Goal: Task Accomplishment & Management: Complete application form

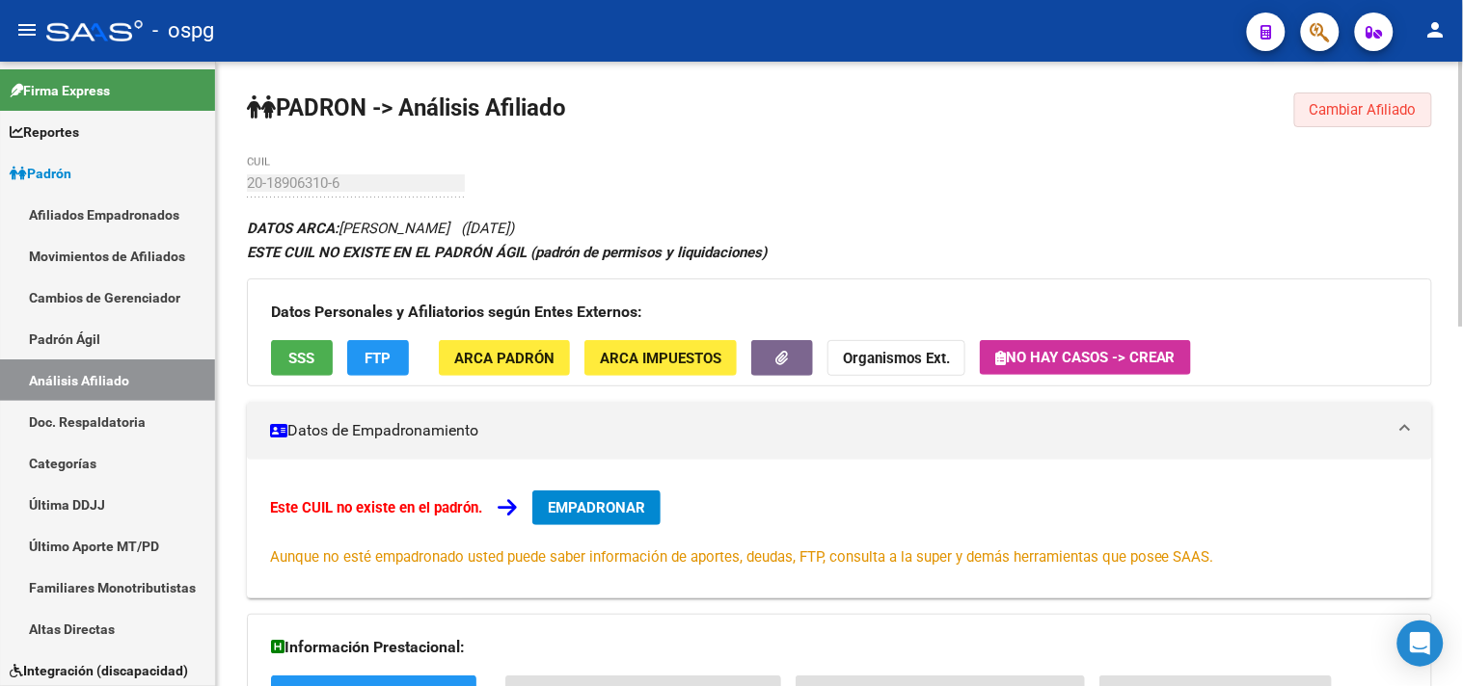
drag, startPoint x: 1337, startPoint y: 113, endPoint x: 1134, endPoint y: 160, distance: 208.8
click at [1332, 113] on span "Cambiar Afiliado" at bounding box center [1362, 109] width 107 height 17
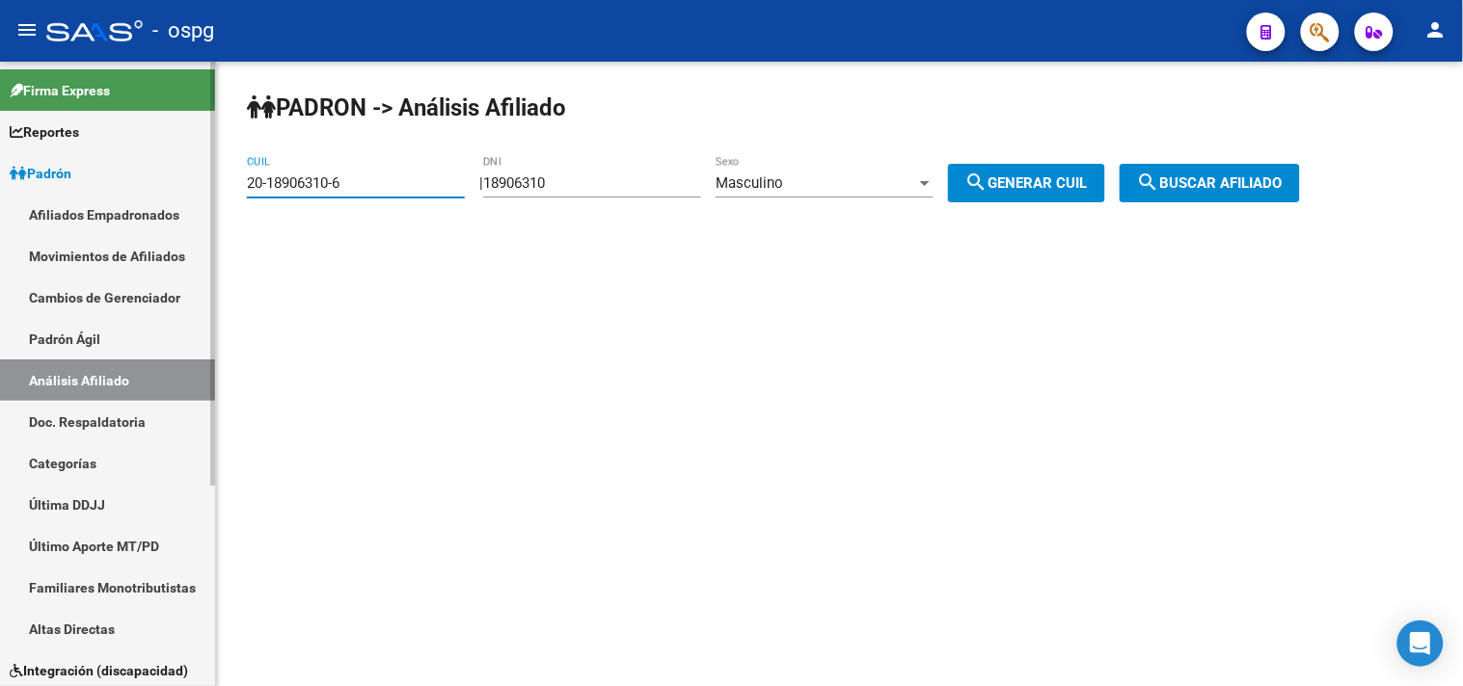
drag, startPoint x: 319, startPoint y: 177, endPoint x: 165, endPoint y: 176, distance: 154.3
click at [170, 174] on mat-sidenav-container "Firma Express Reportes Ingresos Devengados Análisis Histórico Detalles Transfer…" at bounding box center [731, 374] width 1463 height 625
drag, startPoint x: 1285, startPoint y: 156, endPoint x: 1277, endPoint y: 170, distance: 15.5
click at [1278, 167] on div "PADRON -> Análisis Afiliado 27-28807827-6 CUIL | 18906310 DNI Masculino Sexo se…" at bounding box center [839, 163] width 1247 height 202
click at [1277, 170] on button "search Buscar afiliado" at bounding box center [1209, 183] width 180 height 39
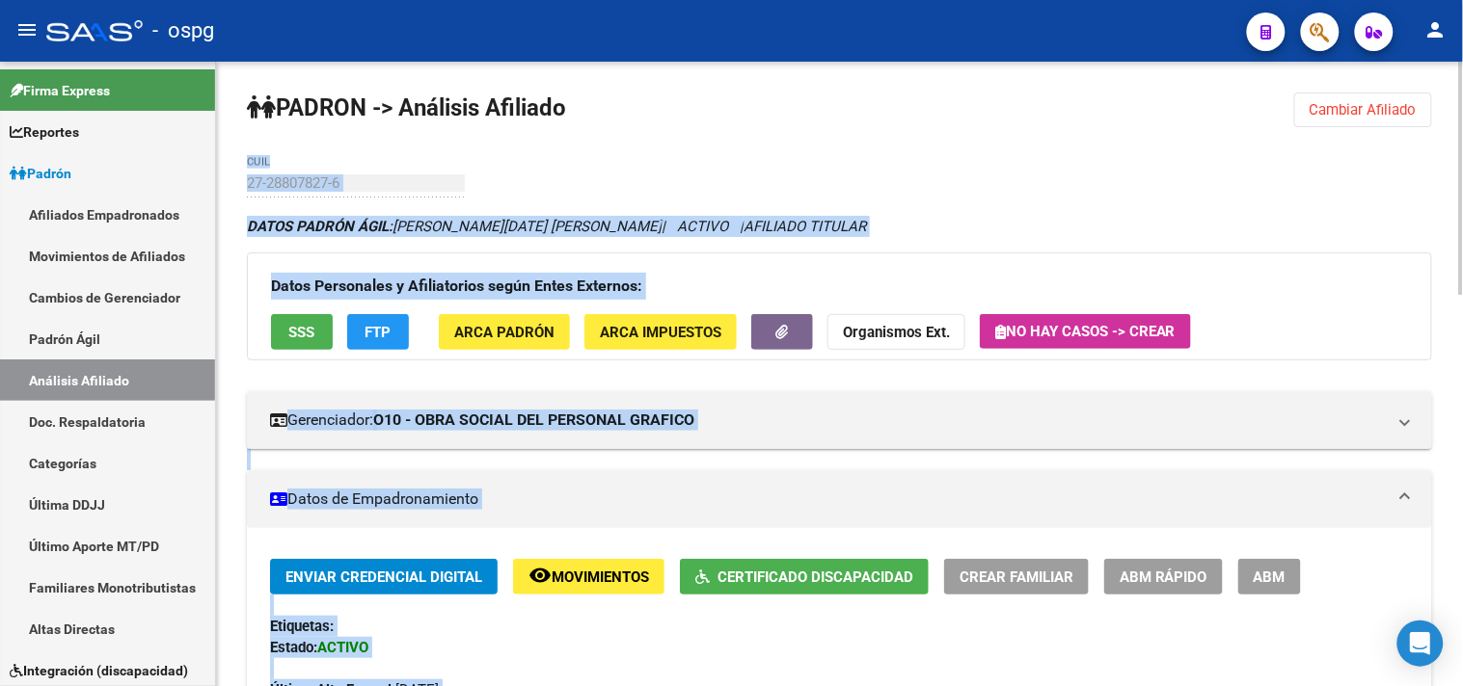
click at [855, 596] on div "Enviar Credencial Digital remove_red_eye Movimientos Certificado Discapacidad C…" at bounding box center [839, 640] width 1139 height 163
click at [846, 575] on span "Certificado Discapacidad" at bounding box center [815, 577] width 196 height 17
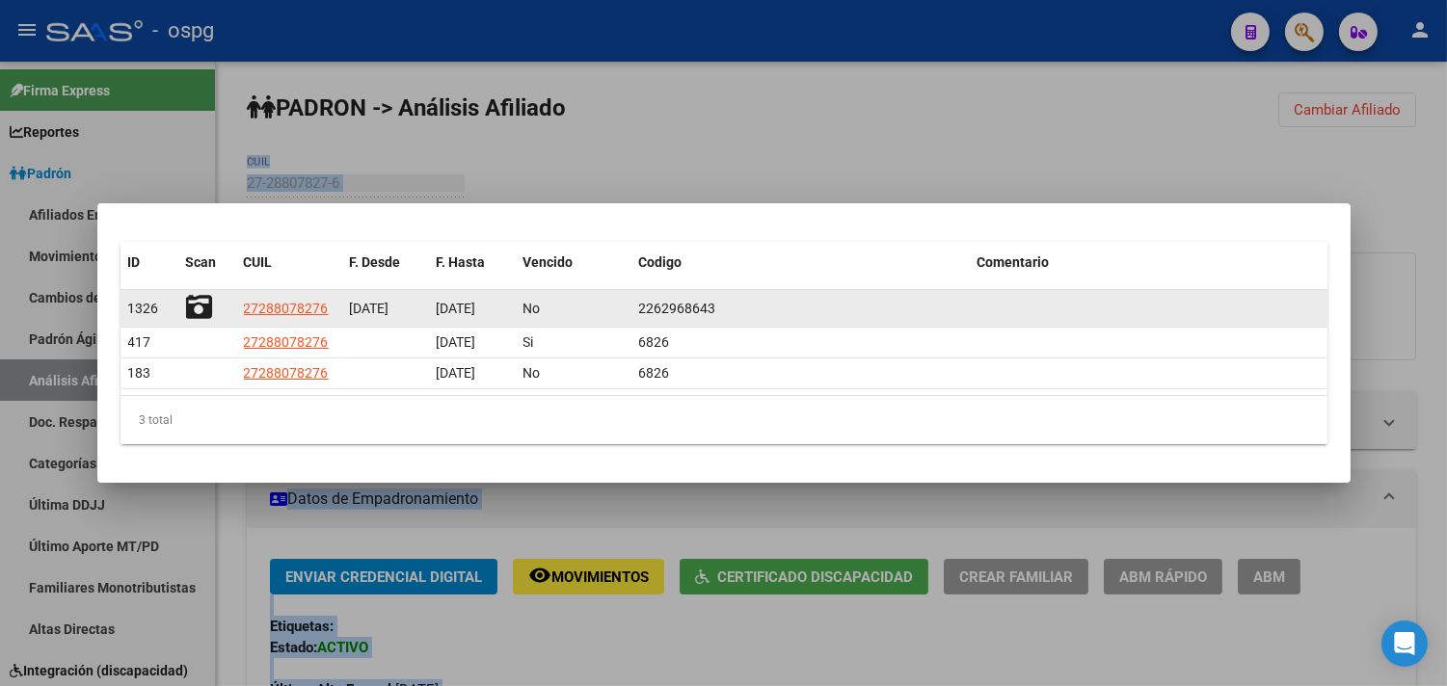
click at [197, 297] on icon at bounding box center [199, 307] width 27 height 27
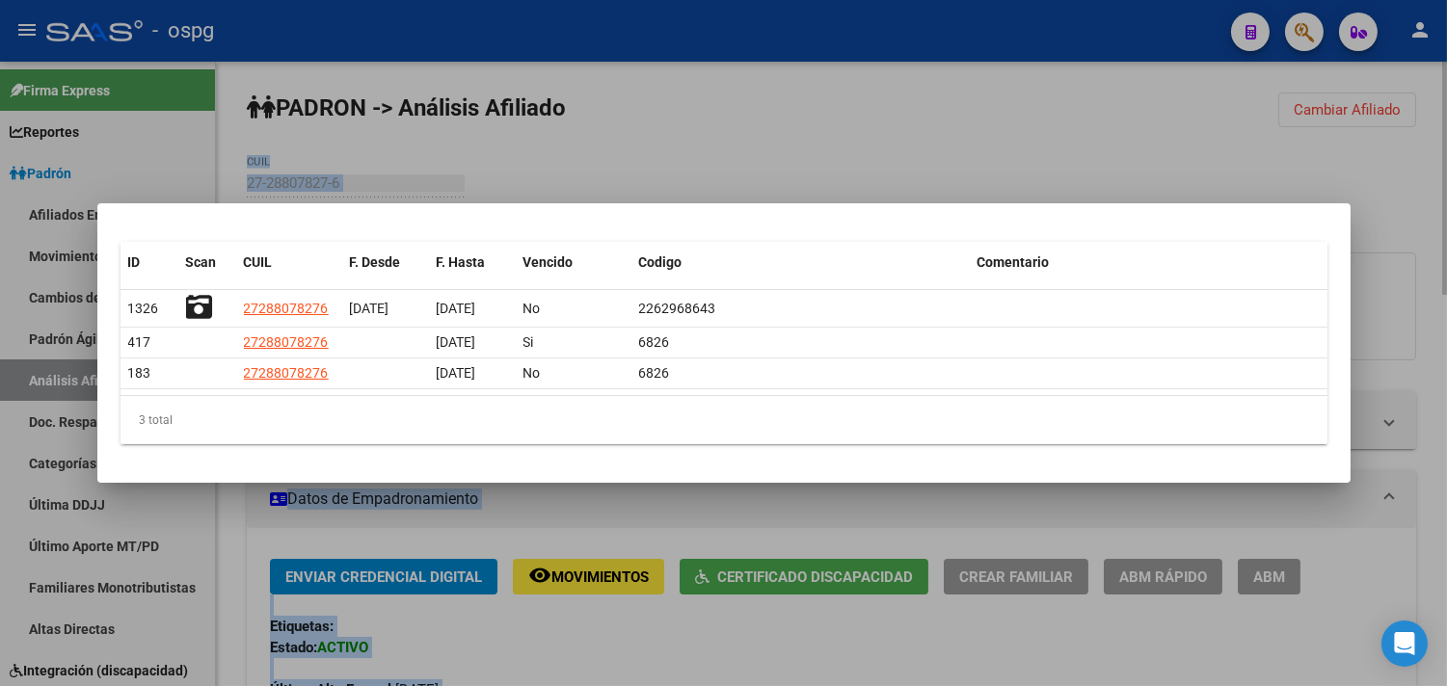
click at [579, 126] on div at bounding box center [723, 343] width 1447 height 686
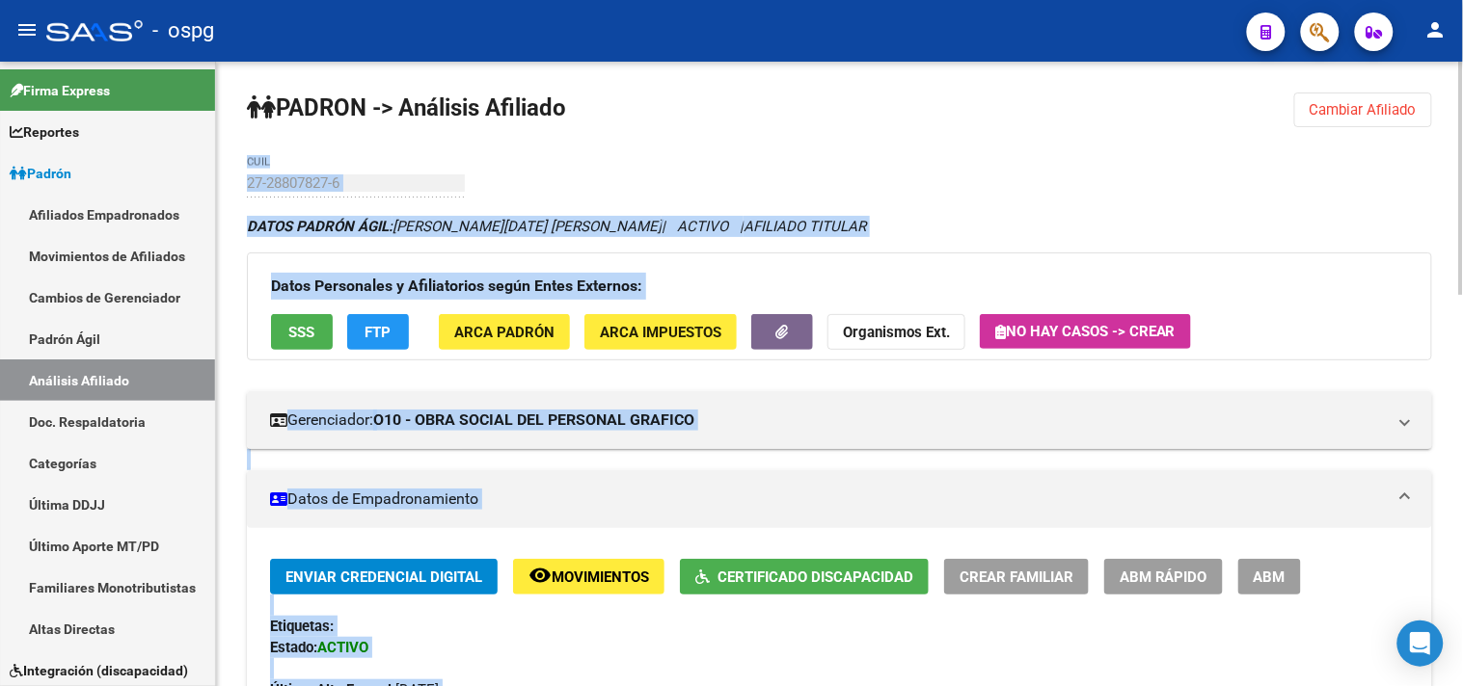
drag, startPoint x: 1353, startPoint y: 117, endPoint x: 920, endPoint y: 150, distance: 434.2
click at [1351, 117] on span "Cambiar Afiliado" at bounding box center [1362, 109] width 107 height 17
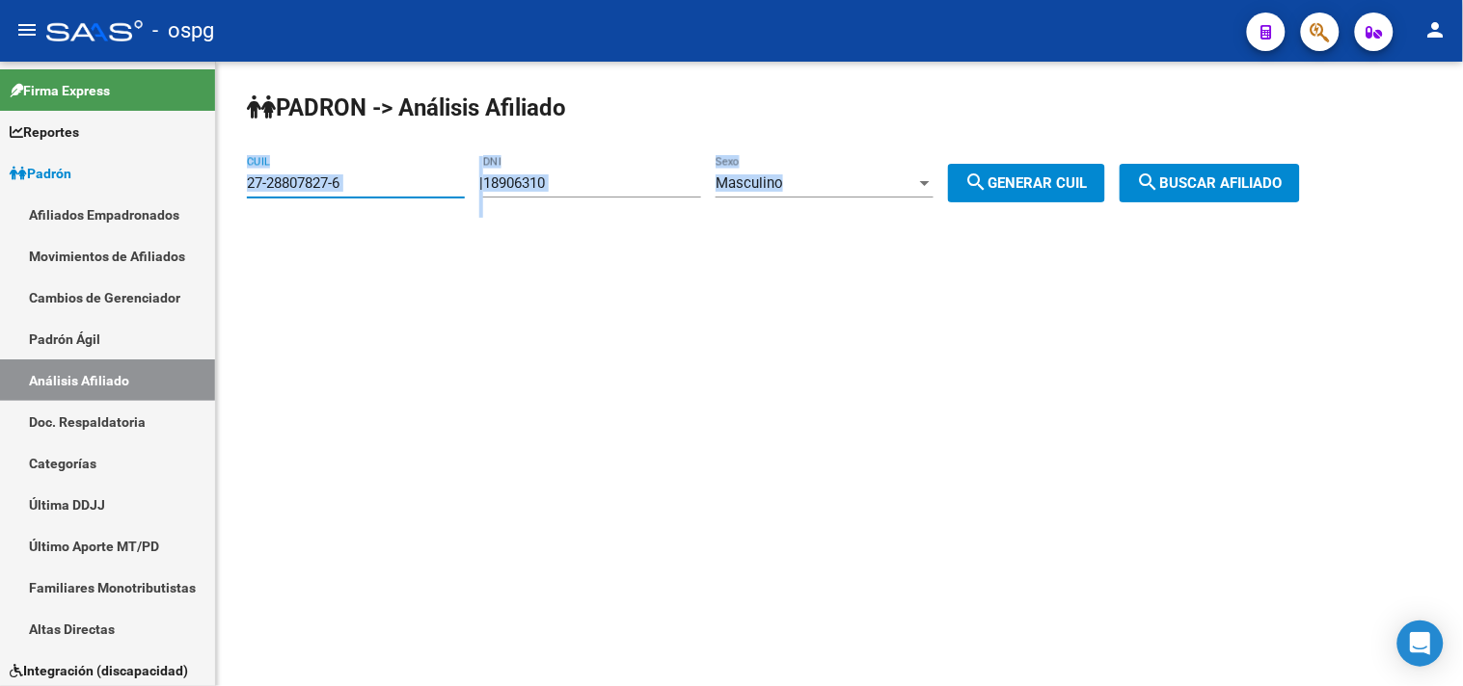
drag, startPoint x: 344, startPoint y: 186, endPoint x: 263, endPoint y: 184, distance: 81.0
click at [263, 184] on input "27-28807827-6" at bounding box center [356, 183] width 218 height 17
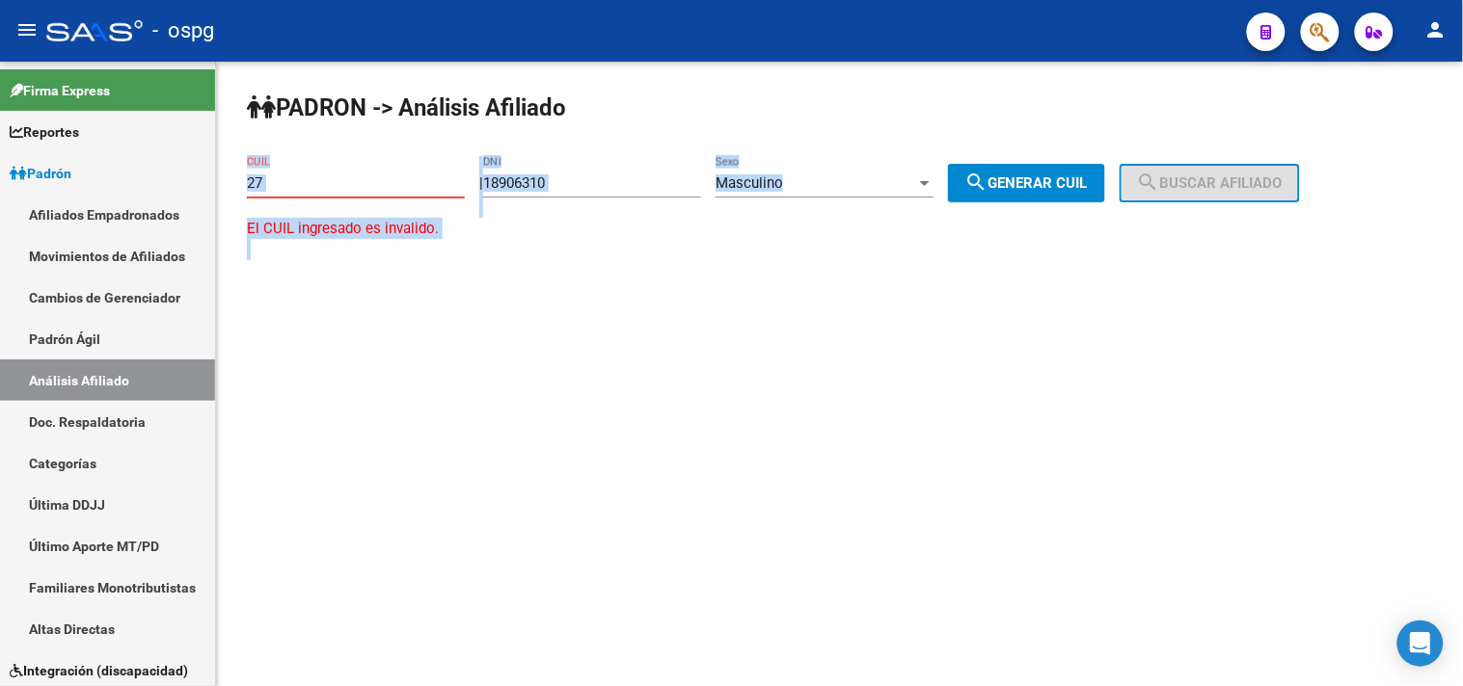
type input "2"
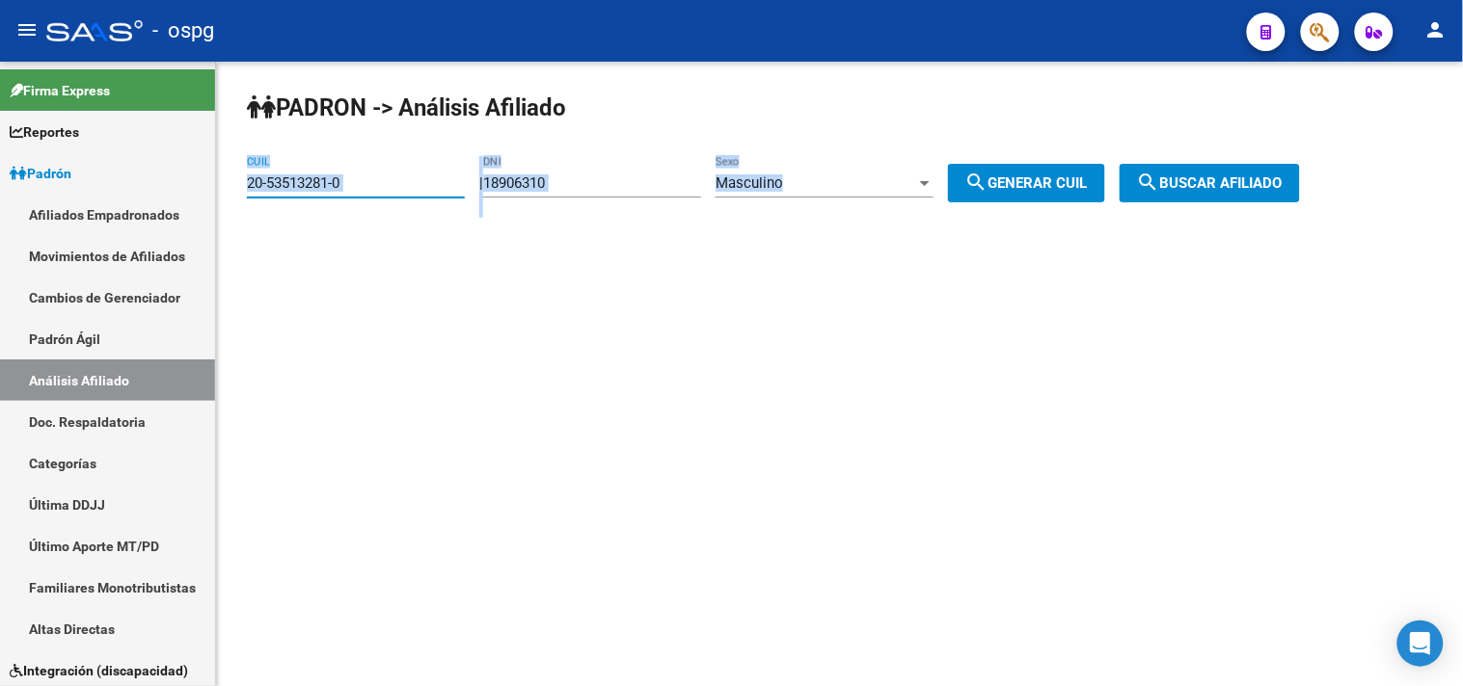
type input "20-53513281-0"
click at [1167, 205] on div "PADRON -> Análisis Afiliado 20-53513281-0 CUIL | 18906310 DNI Masculino Sexo se…" at bounding box center [839, 163] width 1247 height 202
click at [1160, 193] on mat-icon "search" at bounding box center [1148, 182] width 23 height 23
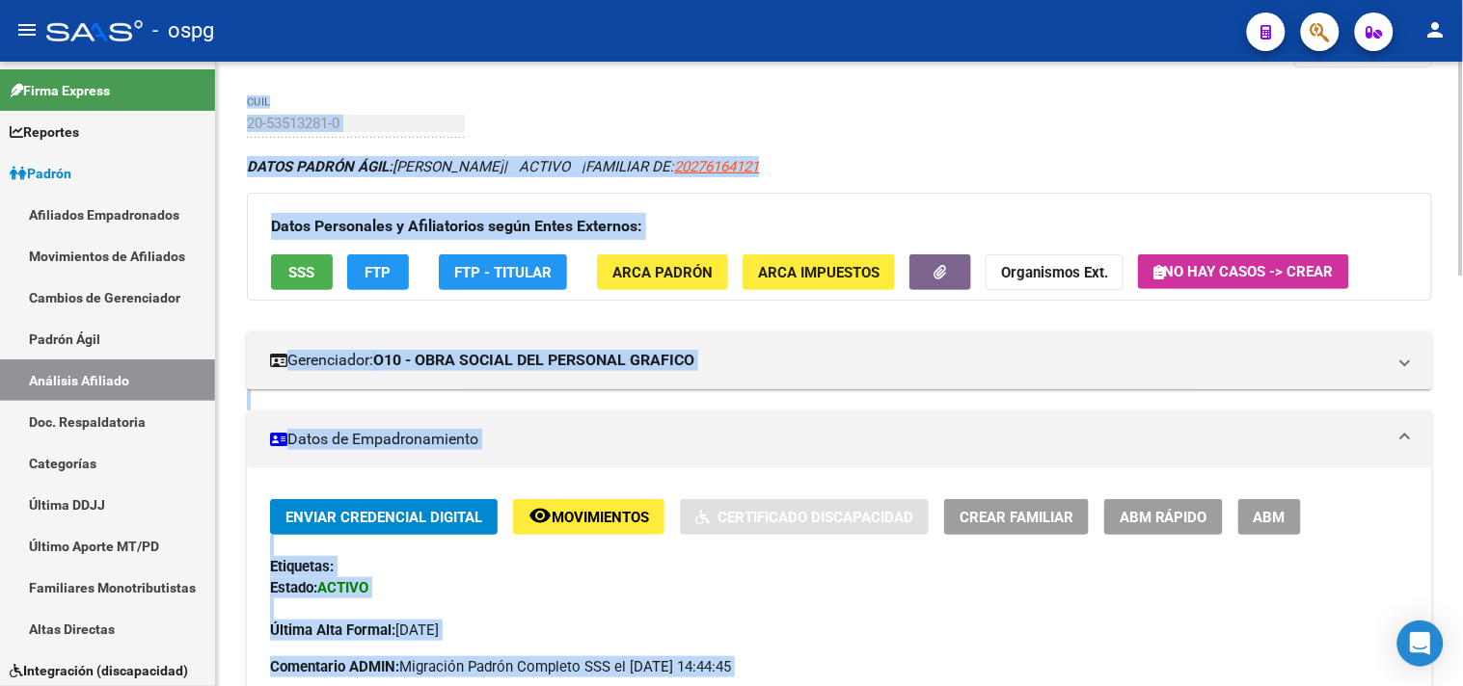
scroll to position [107, 0]
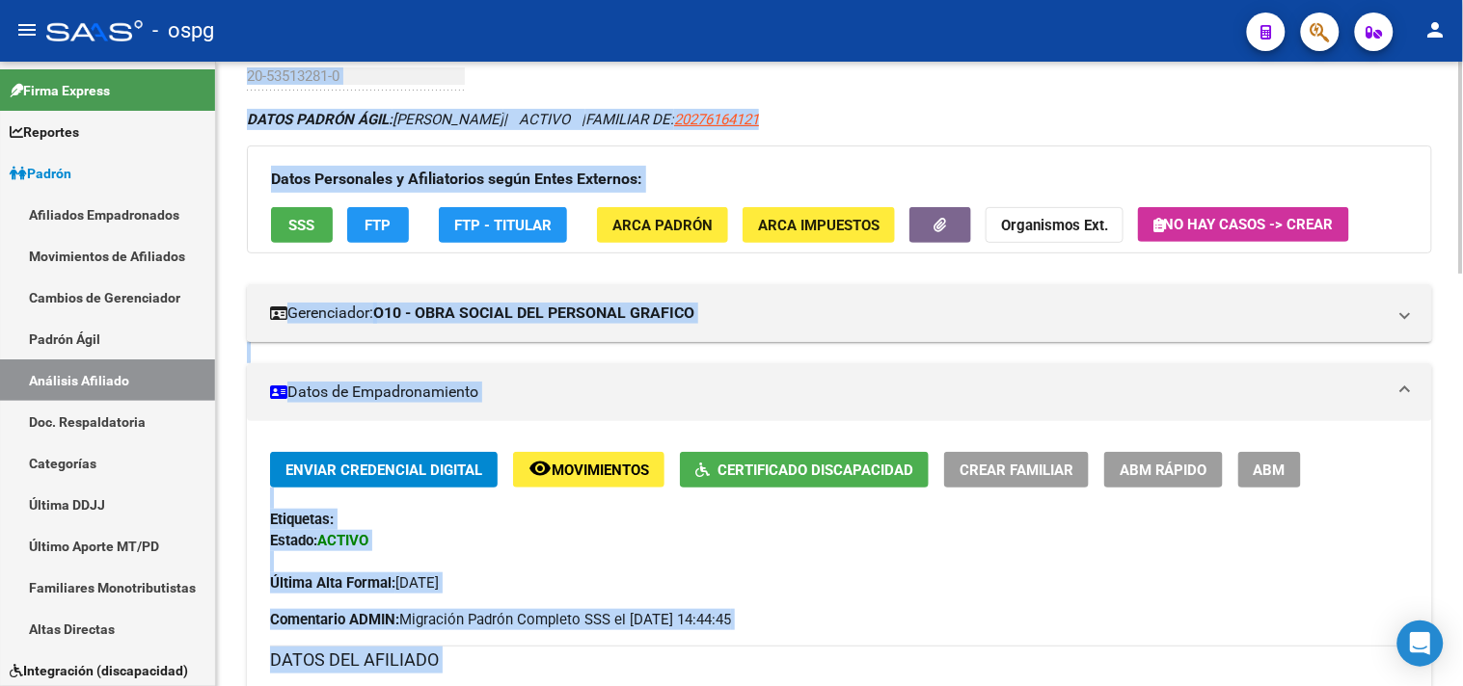
click at [757, 476] on span "Certificado Discapacidad" at bounding box center [815, 470] width 196 height 17
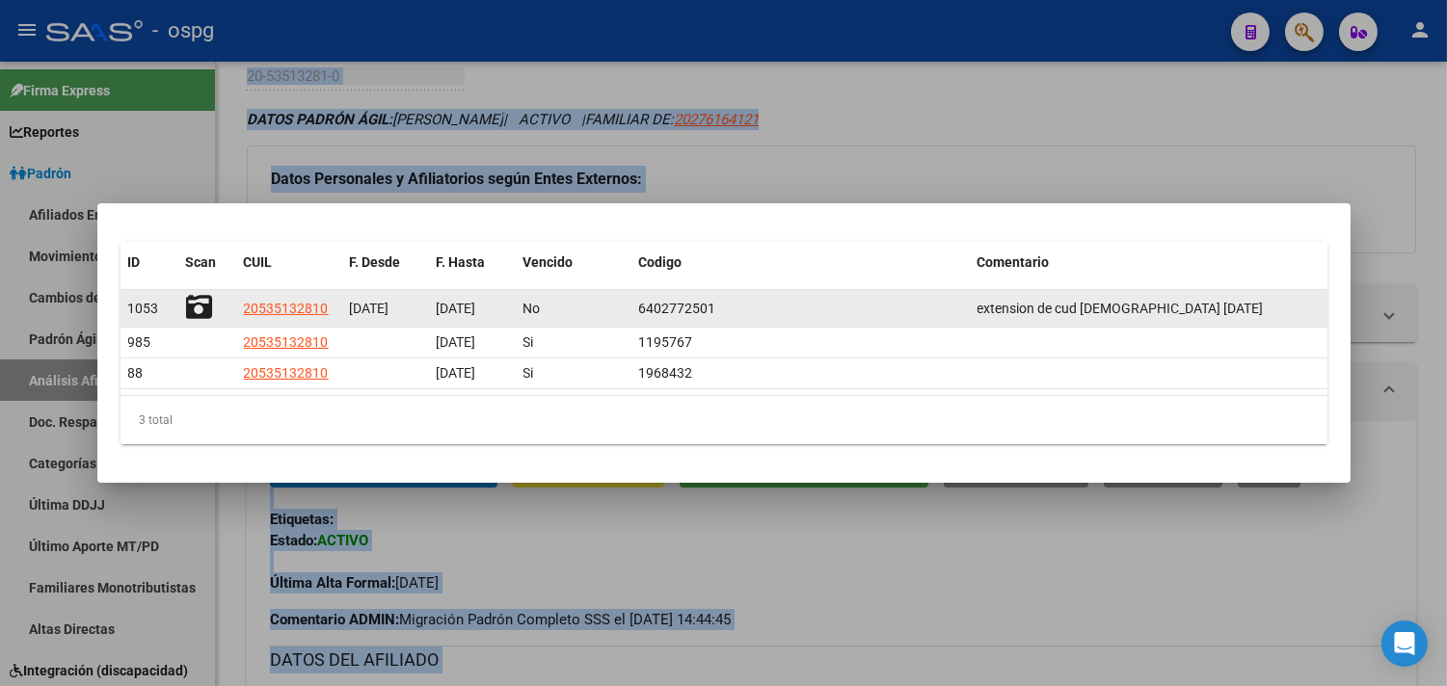
click at [196, 309] on icon at bounding box center [199, 307] width 27 height 27
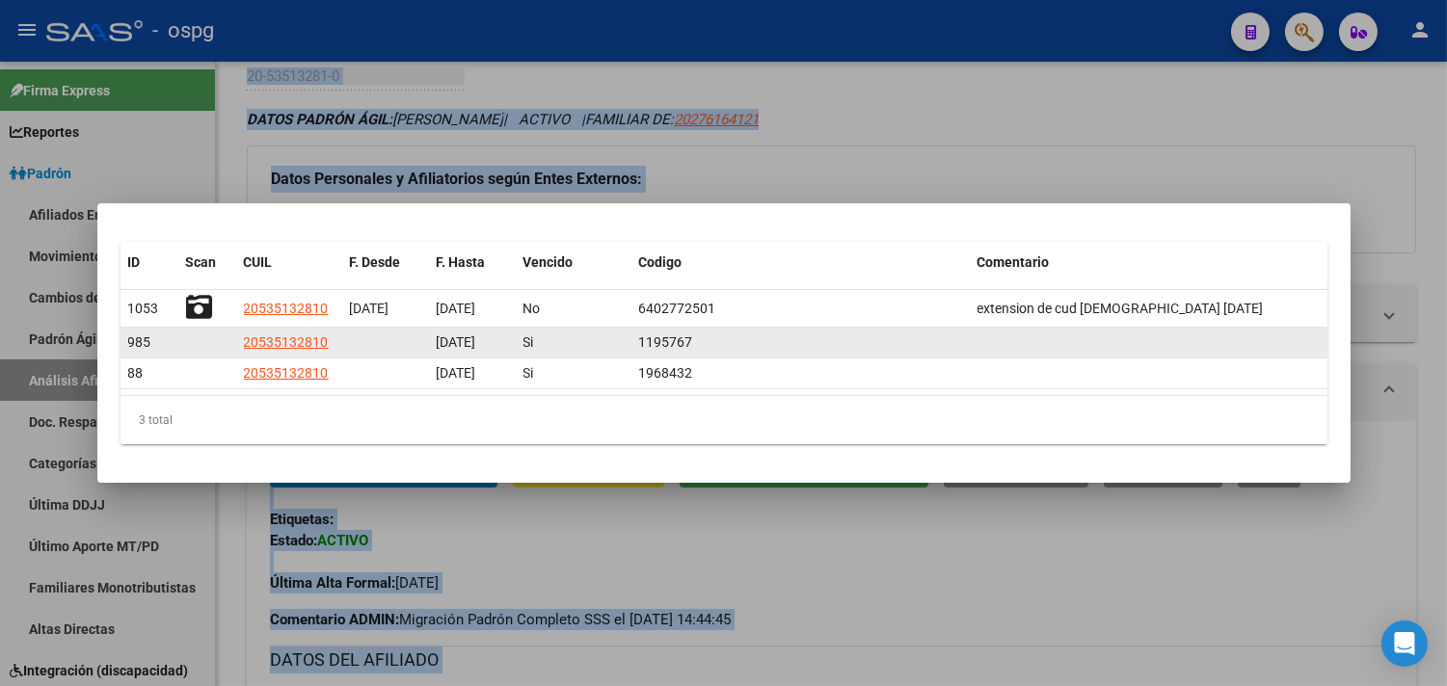
click at [212, 341] on datatable-body-cell at bounding box center [207, 343] width 58 height 30
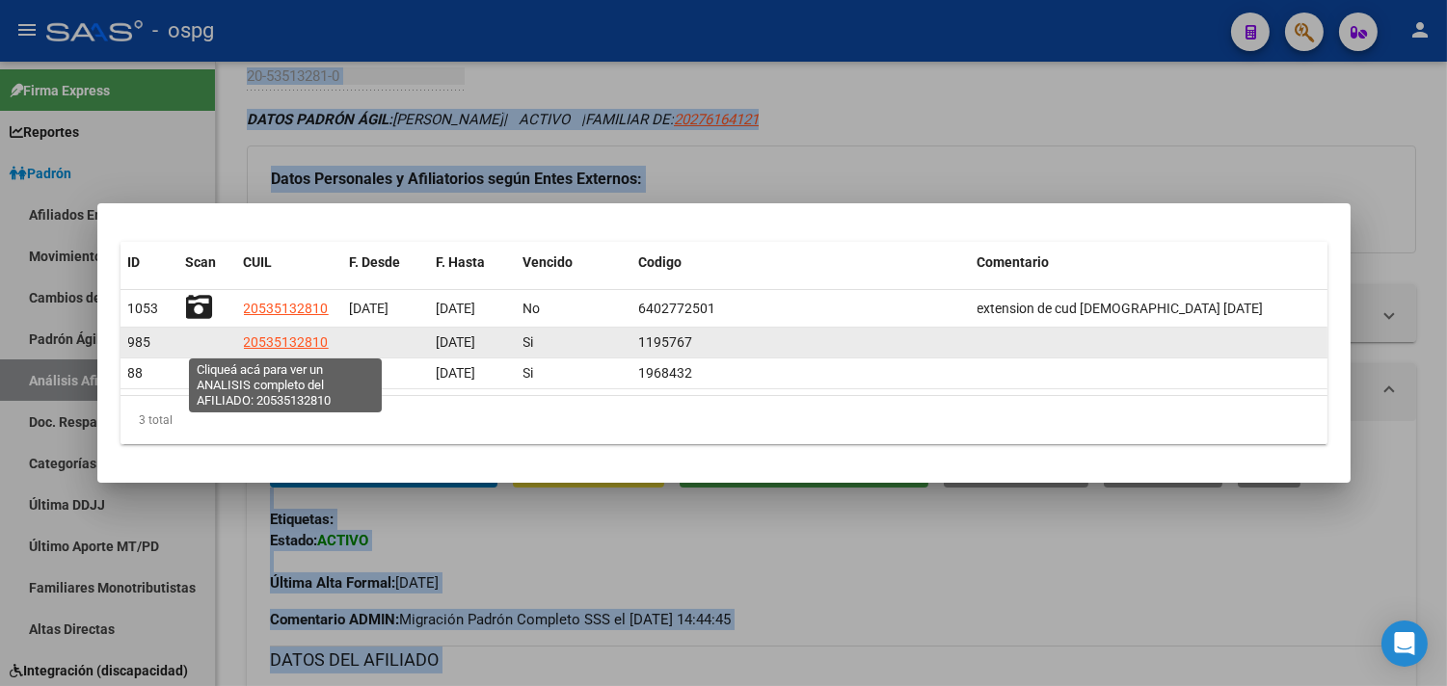
click at [258, 345] on span "20535132810" at bounding box center [286, 342] width 85 height 15
type textarea "20535132810"
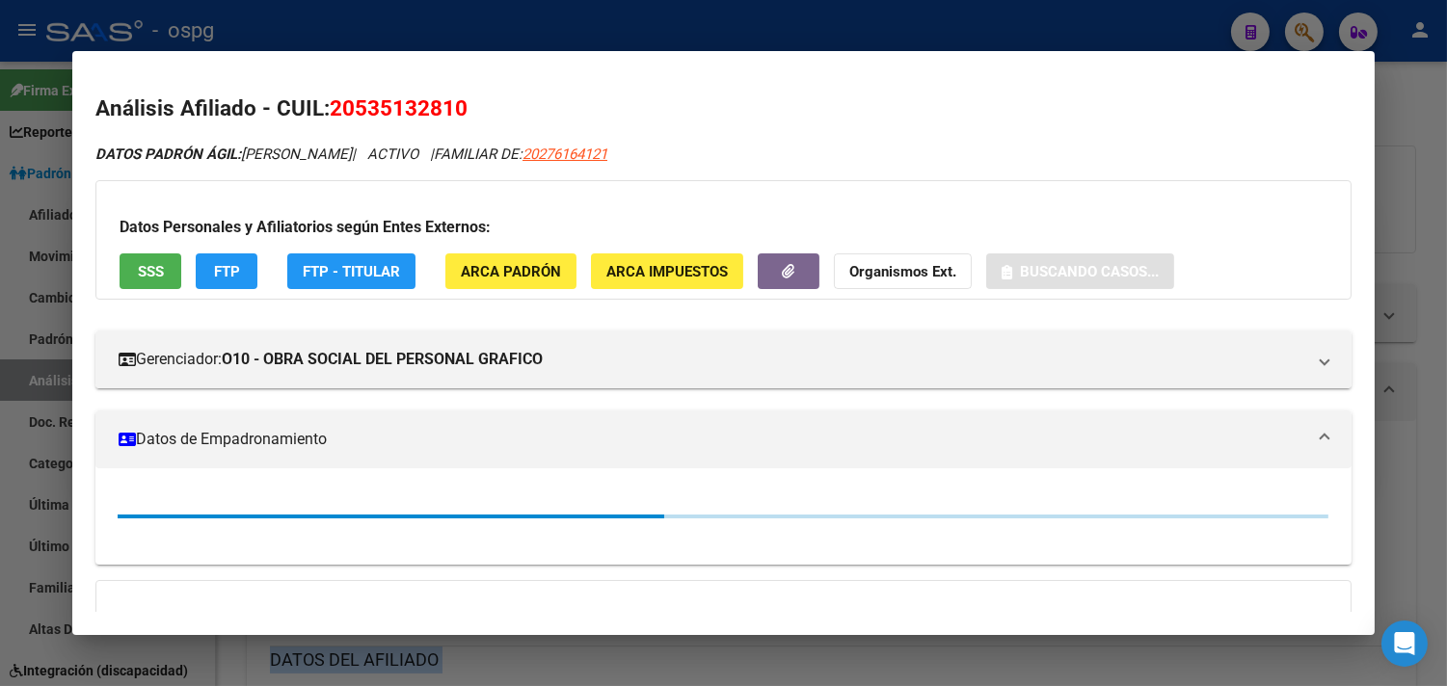
click at [428, 33] on div at bounding box center [723, 343] width 1447 height 686
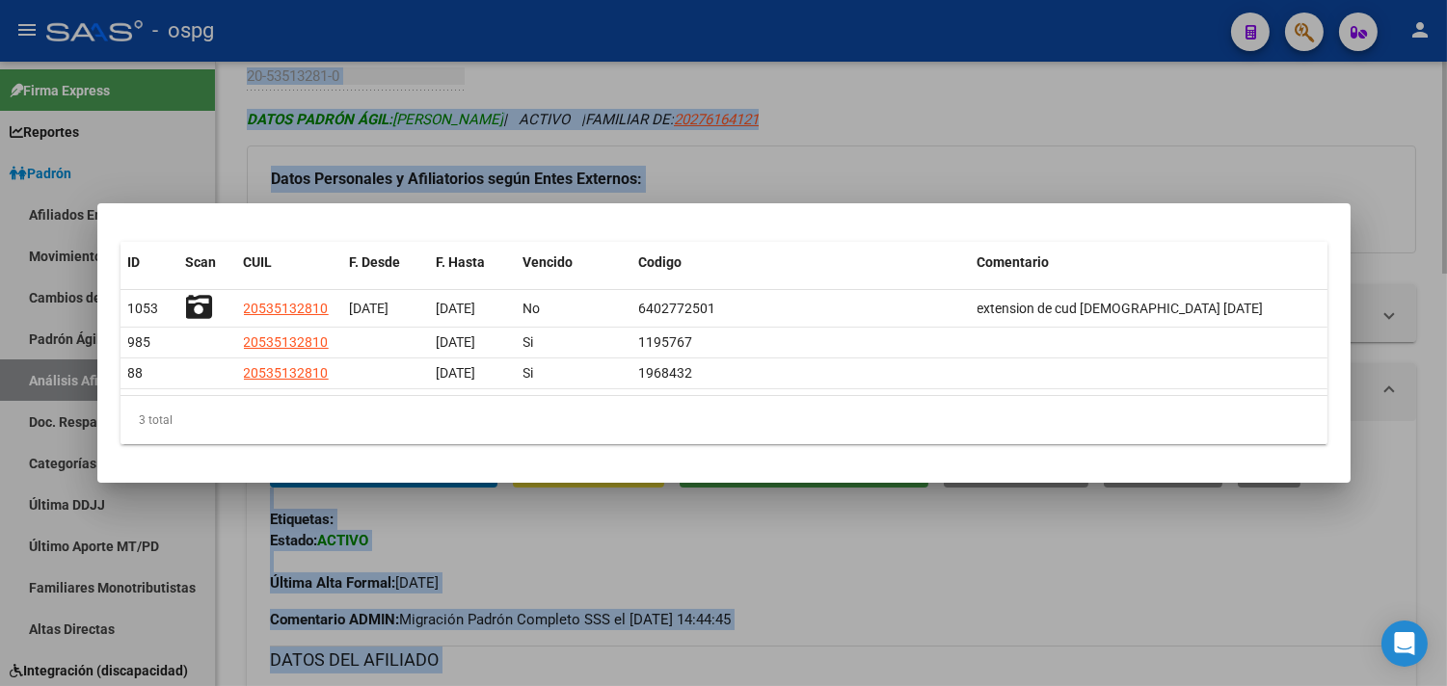
drag, startPoint x: 393, startPoint y: 139, endPoint x: 395, endPoint y: 127, distance: 11.7
click at [395, 127] on div at bounding box center [723, 343] width 1447 height 686
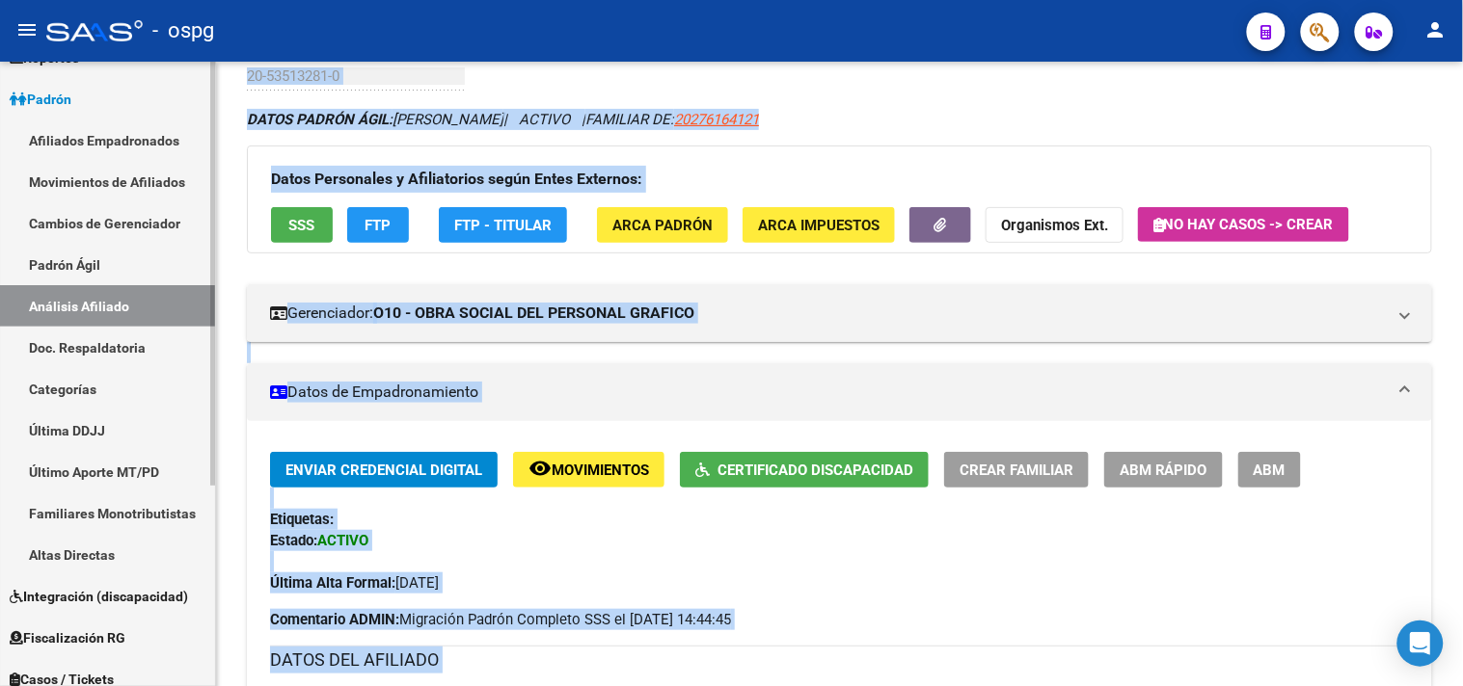
scroll to position [214, 0]
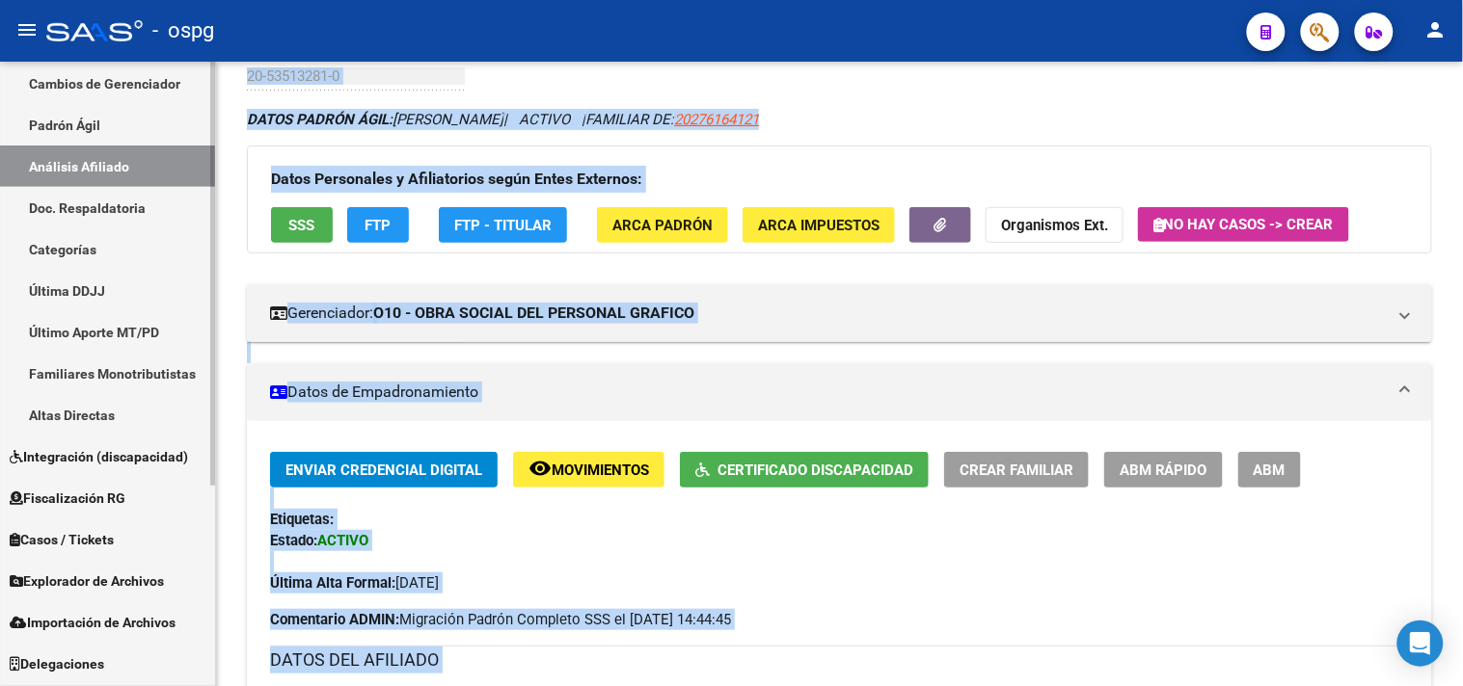
click at [72, 461] on span "Integración (discapacidad)" at bounding box center [99, 456] width 178 height 21
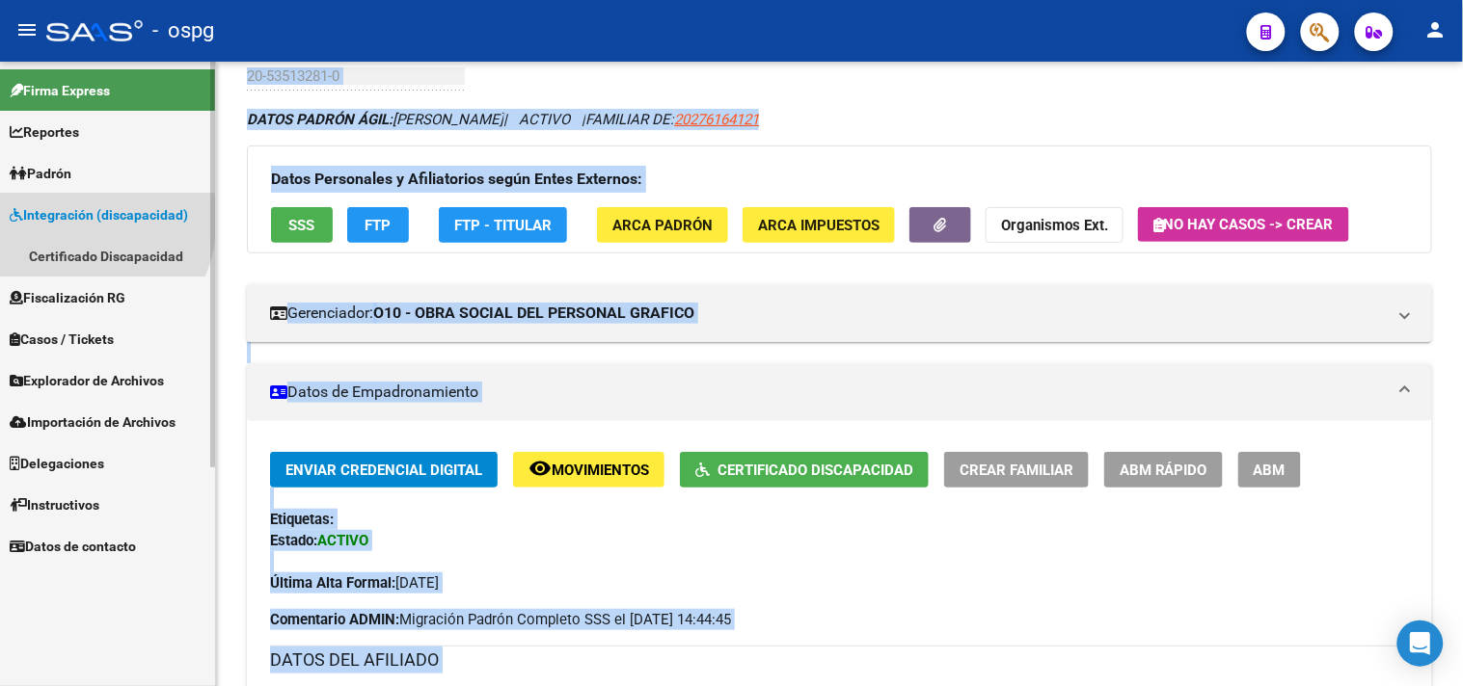
scroll to position [0, 0]
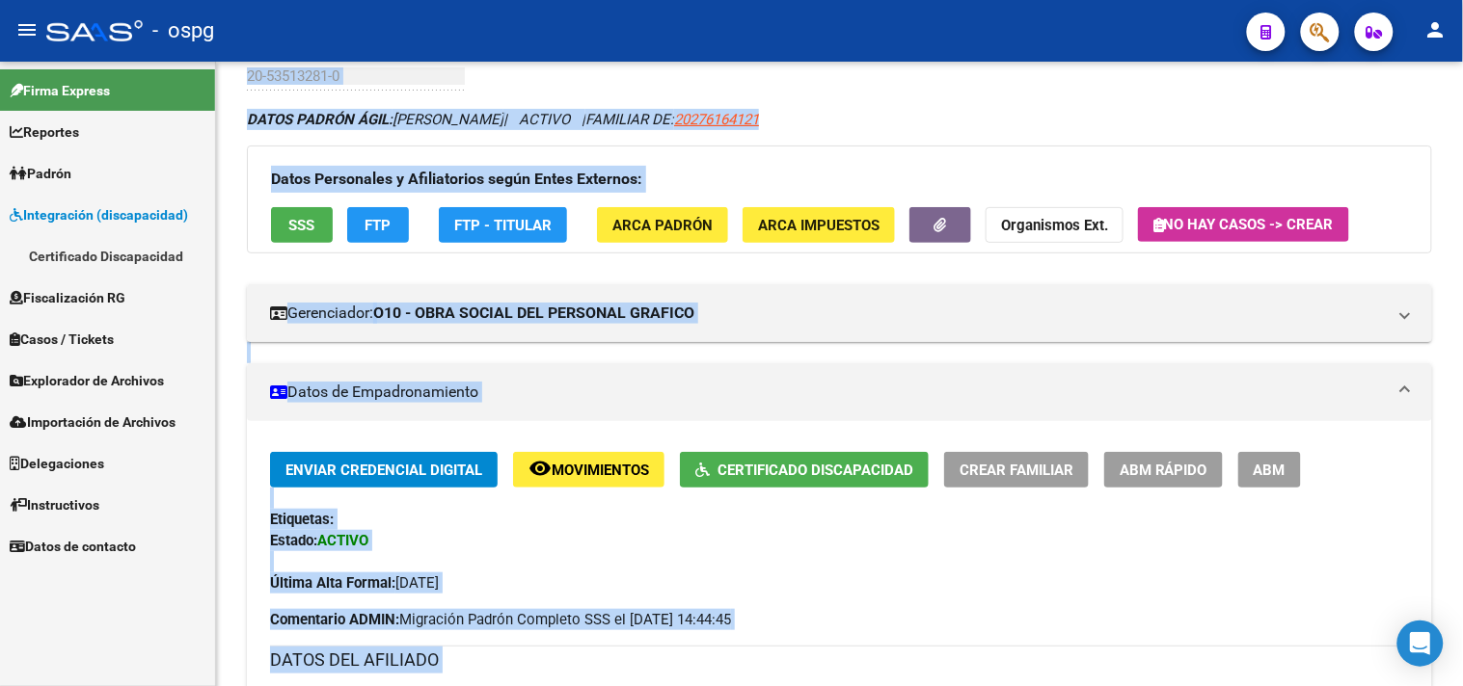
click at [79, 253] on link "Certificado Discapacidad" at bounding box center [107, 255] width 215 height 41
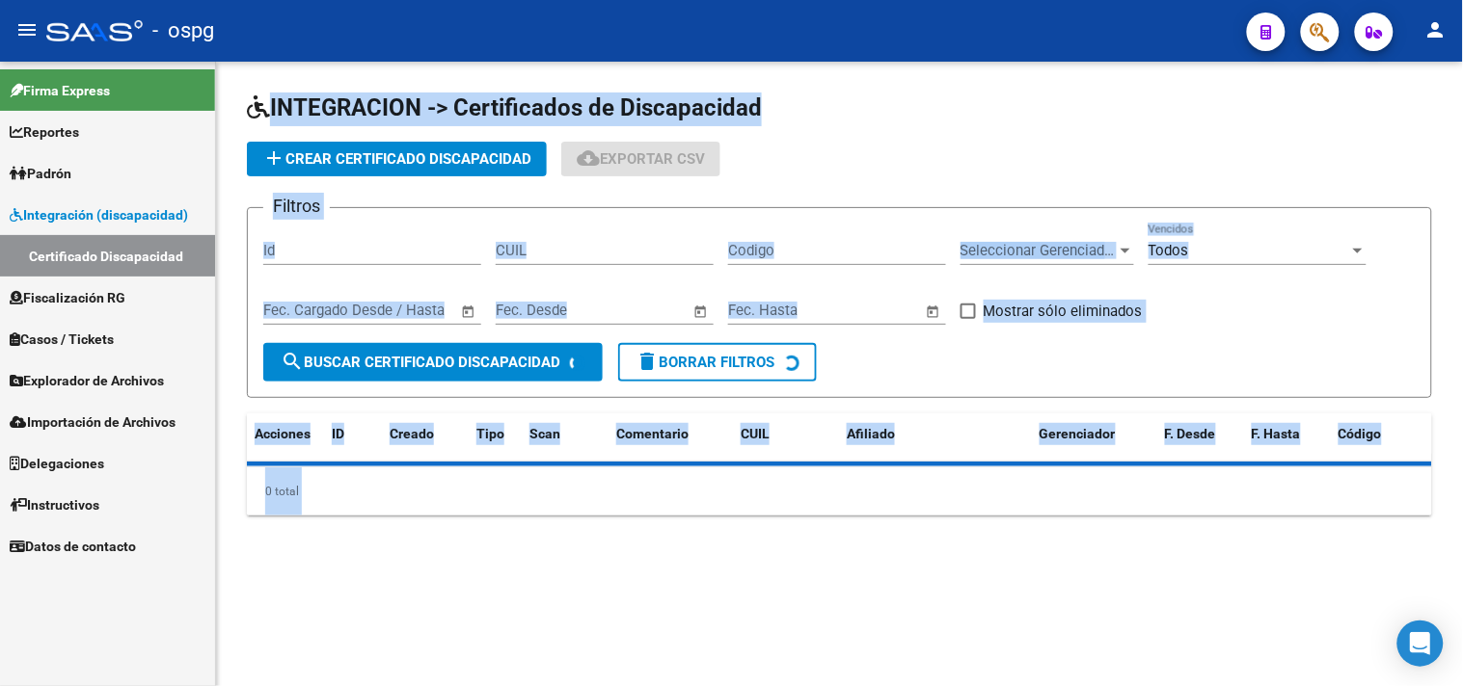
click at [339, 174] on button "add Crear Certificado Discapacidad" at bounding box center [397, 159] width 300 height 35
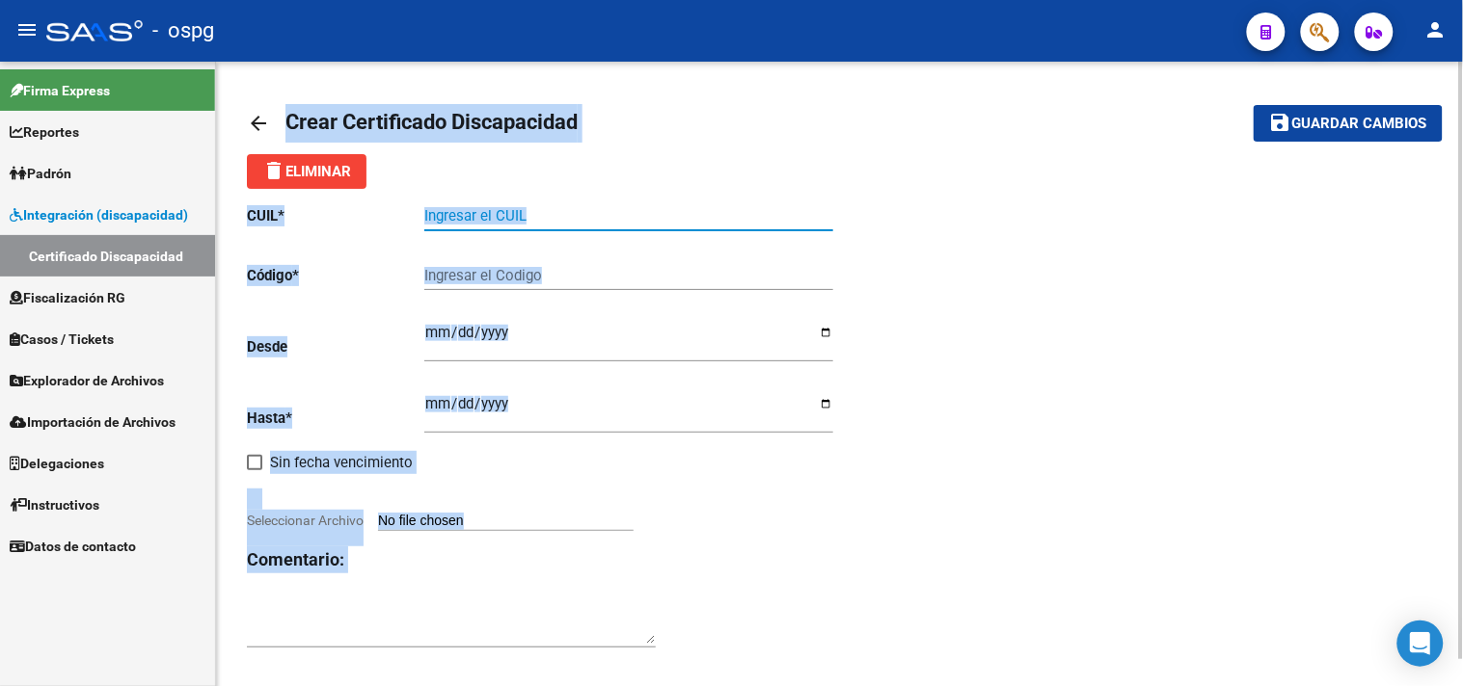
click at [429, 219] on input "Ingresar el CUIL" at bounding box center [628, 215] width 409 height 17
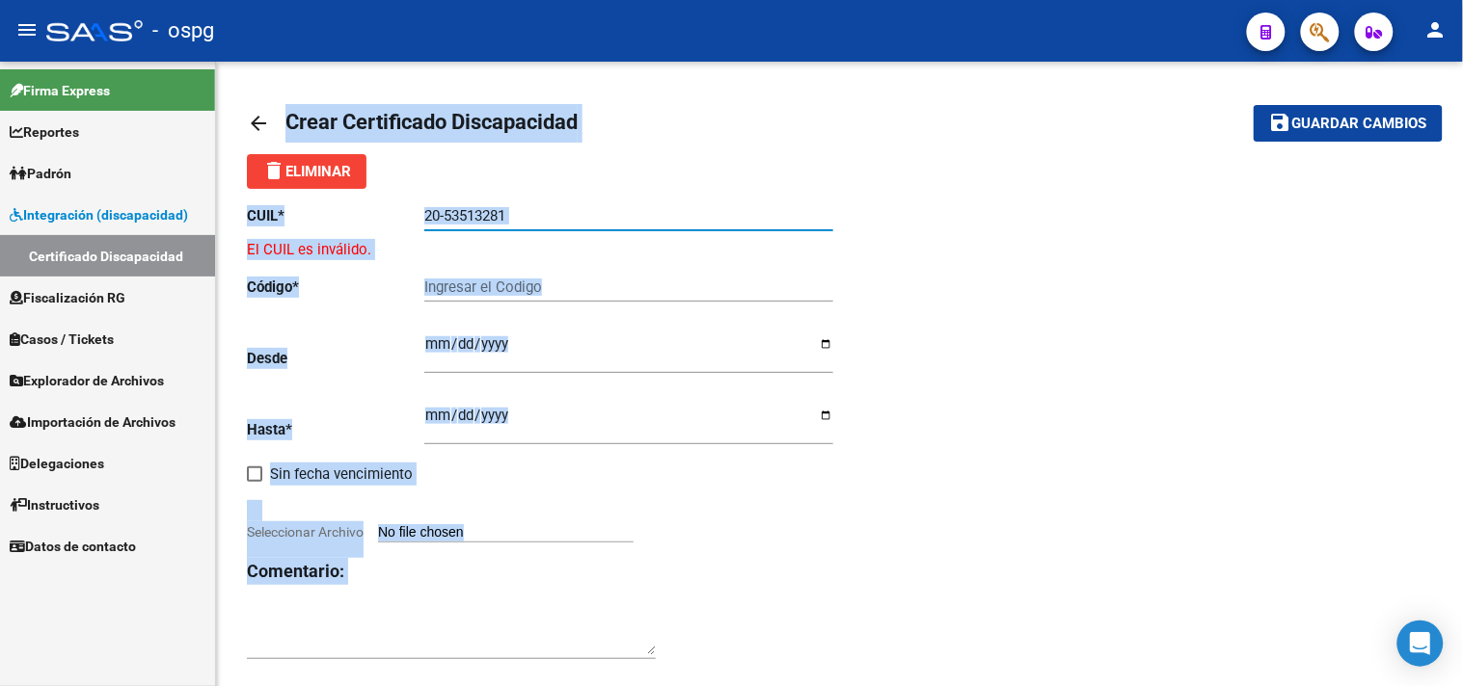
type input "20-53513281"
click at [99, 254] on link "Certificado Discapacidad" at bounding box center [107, 255] width 215 height 41
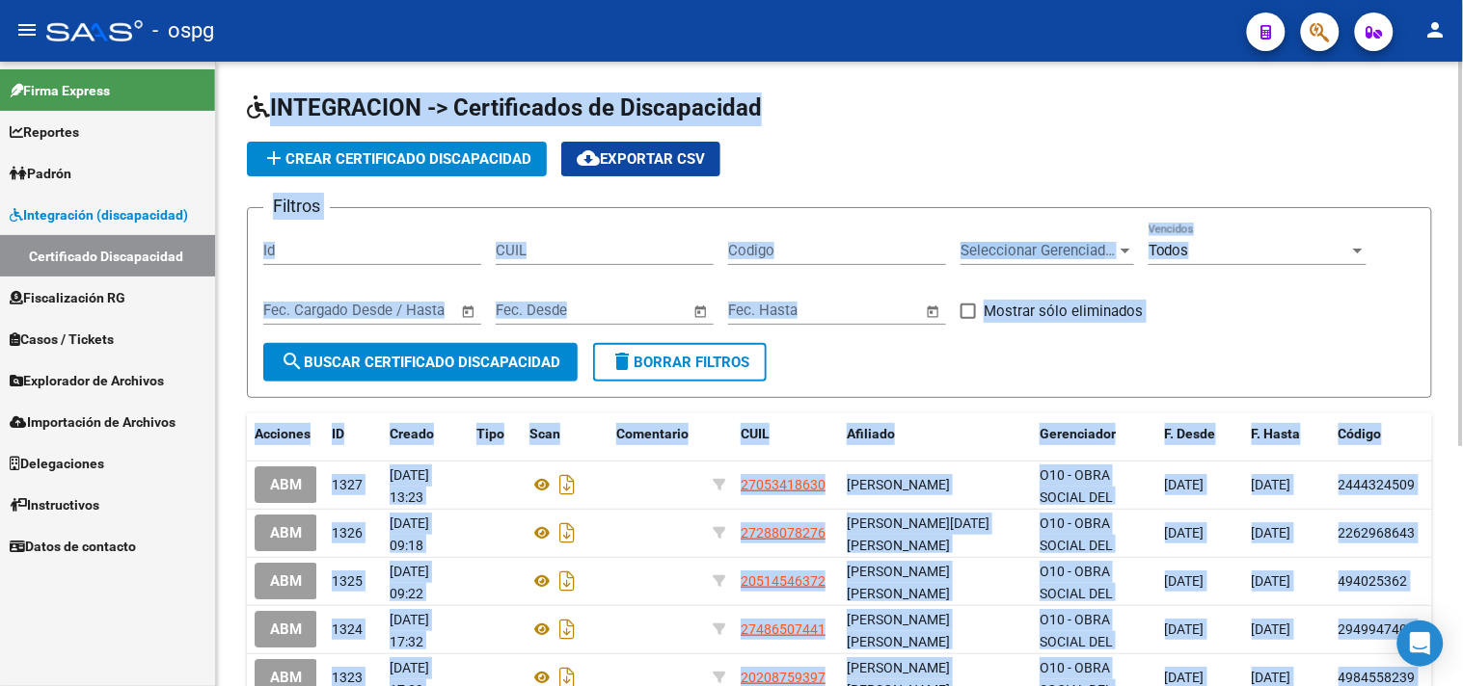
click at [598, 265] on div "CUIL" at bounding box center [605, 244] width 218 height 41
type input "20-53513281-0"
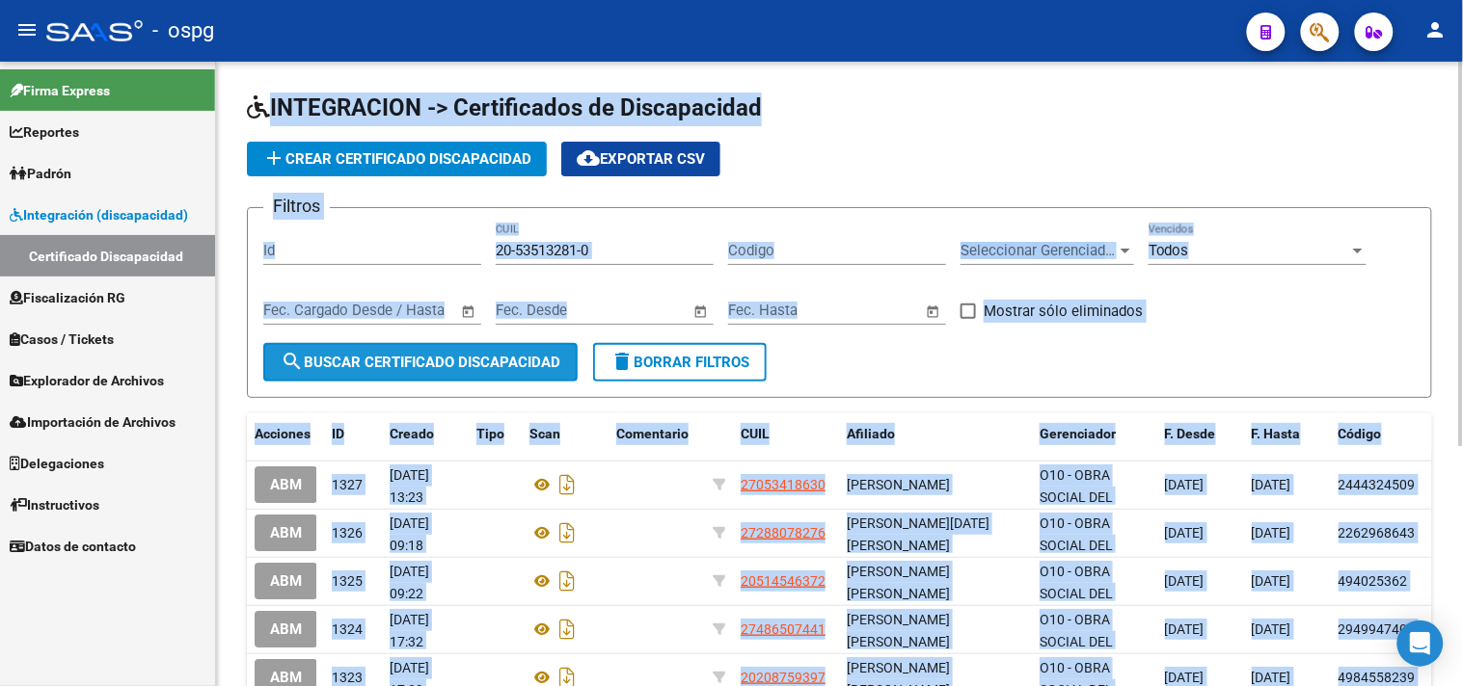
click at [370, 369] on span "search Buscar Certificado Discapacidad" at bounding box center [421, 362] width 280 height 17
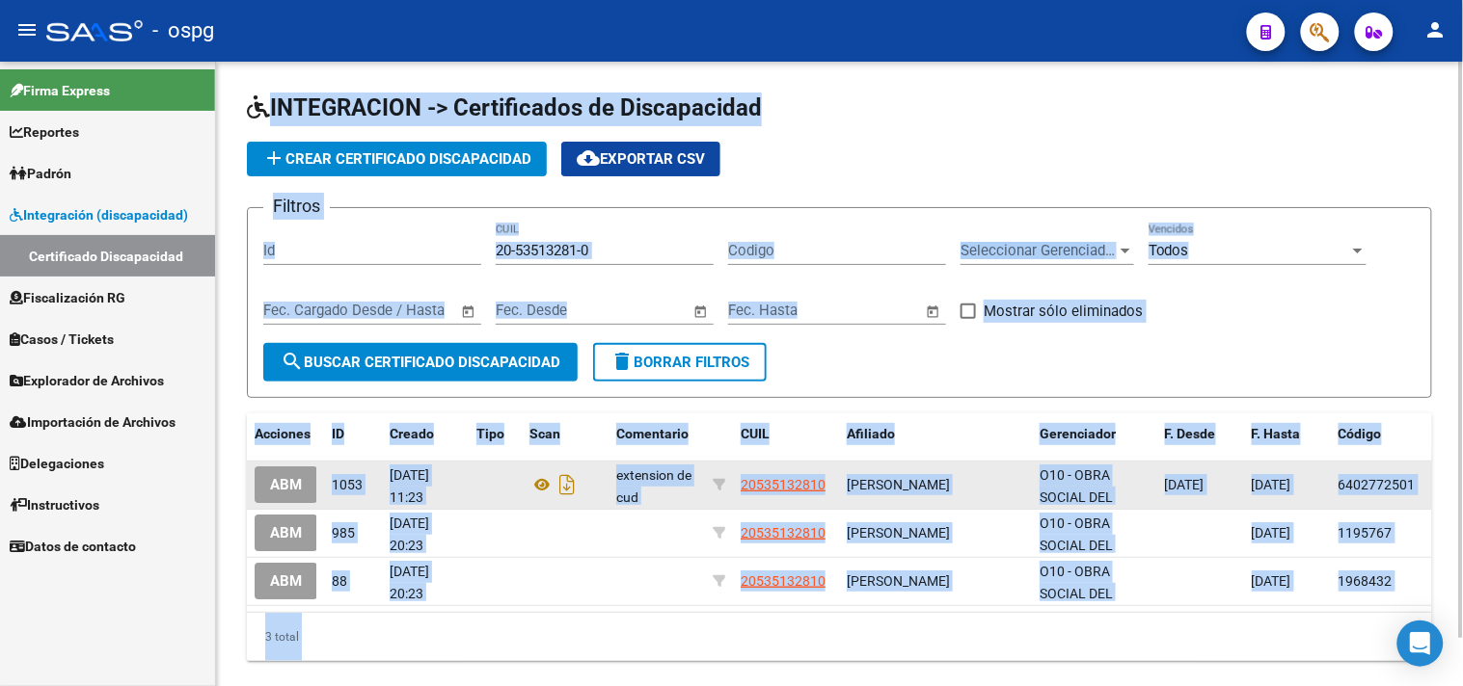
click at [282, 483] on span "ABM" at bounding box center [286, 485] width 32 height 17
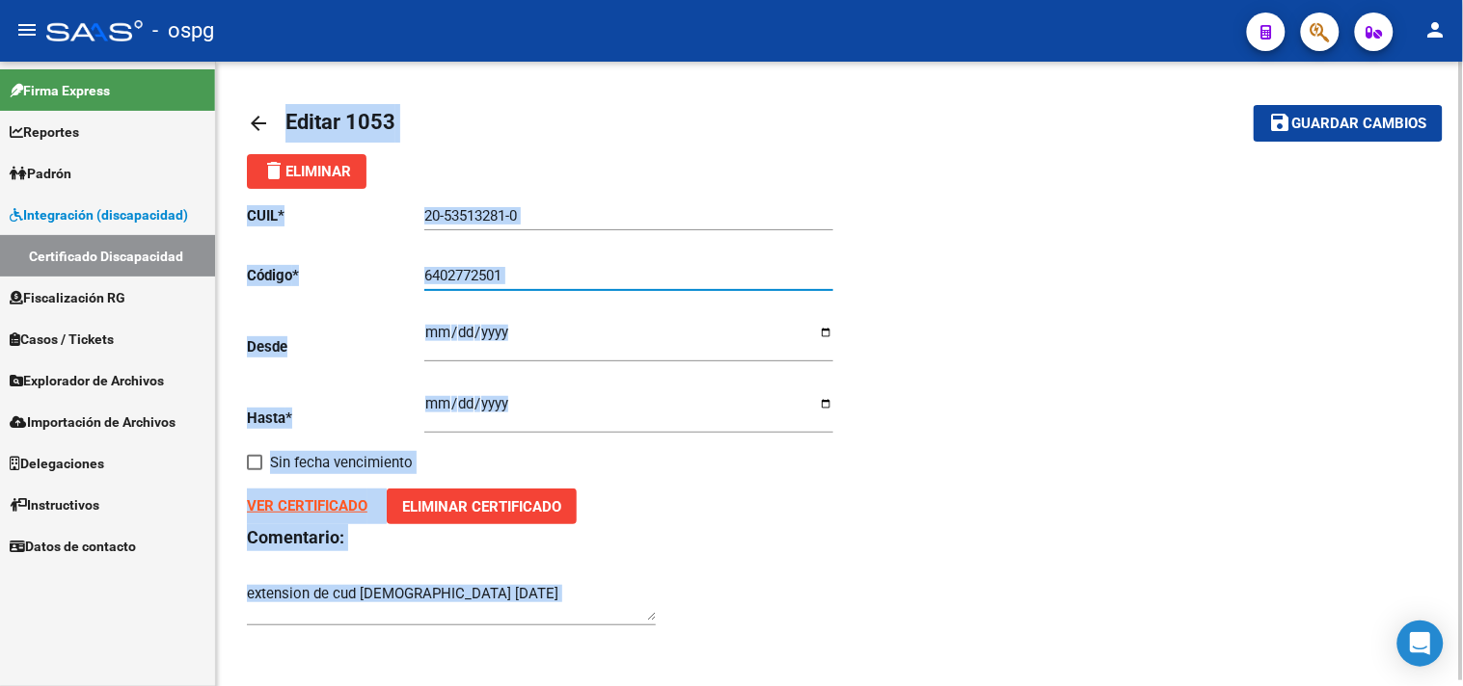
drag, startPoint x: 513, startPoint y: 278, endPoint x: 397, endPoint y: 272, distance: 115.8
click at [402, 272] on app-form-text-field "Código * 6402772501 Ingresar el Codigo" at bounding box center [540, 275] width 586 height 17
type input "4526186835"
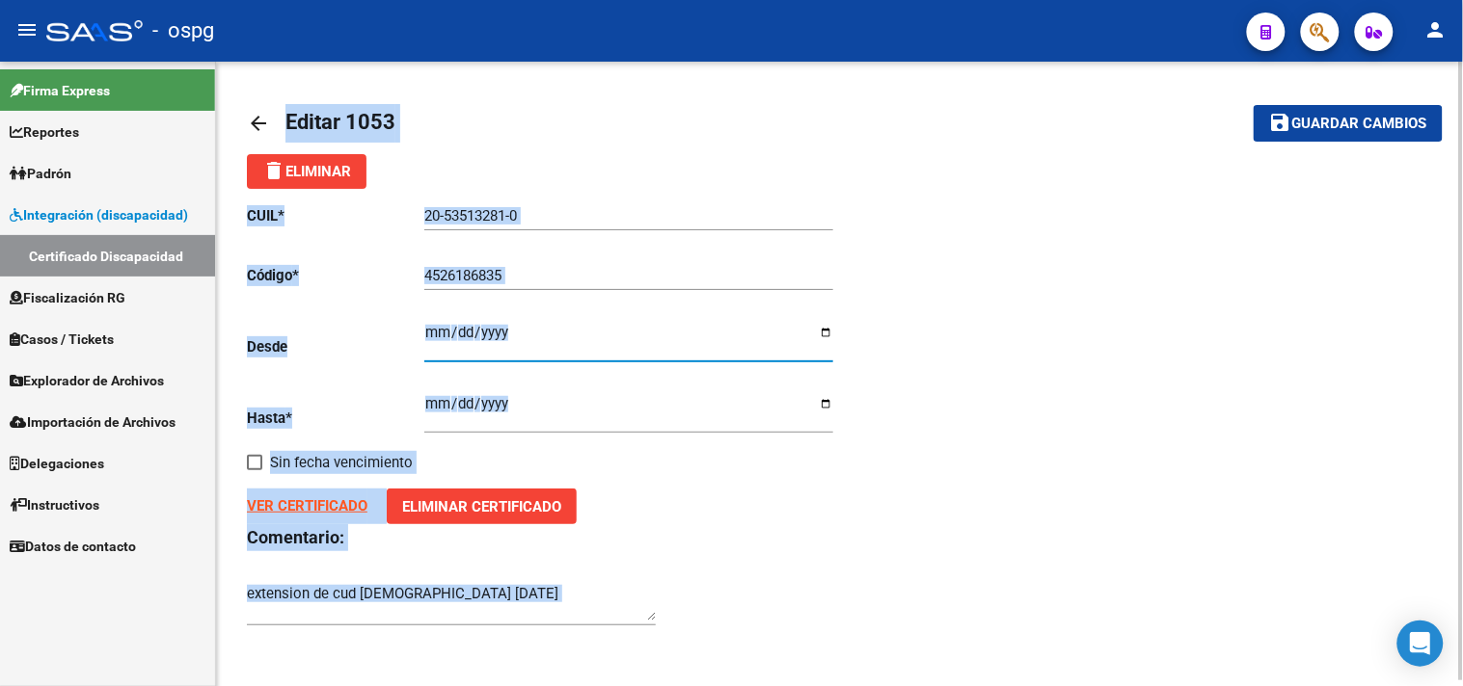
drag, startPoint x: 518, startPoint y: 333, endPoint x: 376, endPoint y: 333, distance: 141.7
click at [376, 333] on div "CUIL * 20-53513281-0 Ingresar el CUIL Código * 4526186835 Ingresar el Codigo De…" at bounding box center [543, 416] width 593 height 455
type input "[DATE]"
click at [435, 416] on input "[DATE]" at bounding box center [628, 411] width 409 height 31
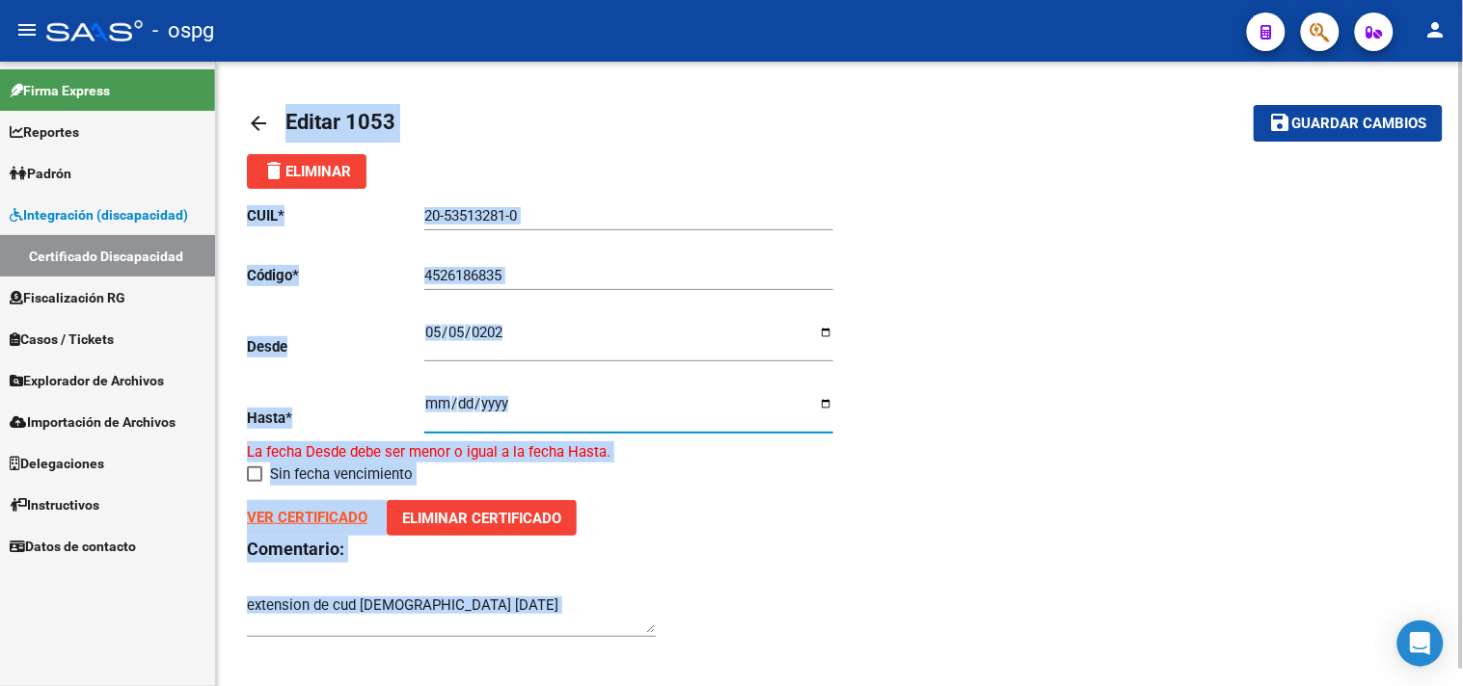
type input "[DATE]"
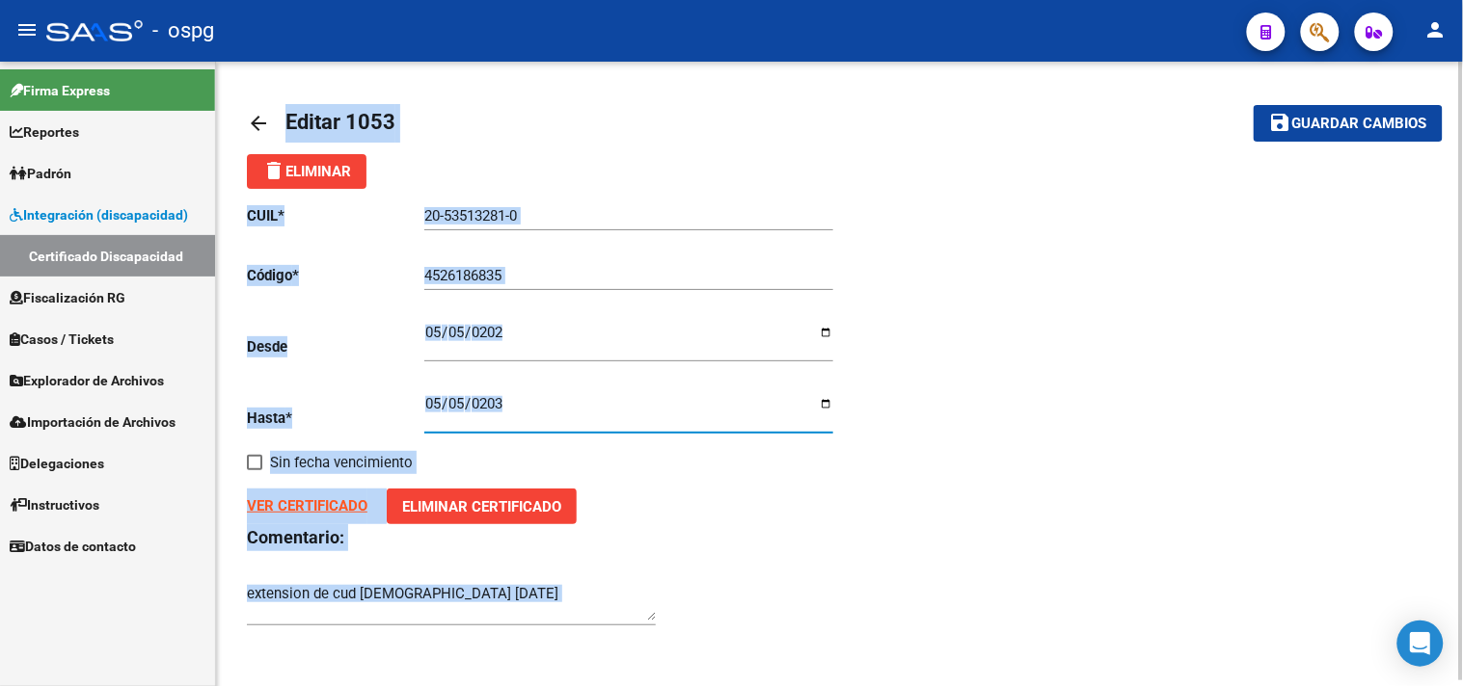
click at [443, 506] on span "Eliminar Certificado" at bounding box center [481, 506] width 159 height 17
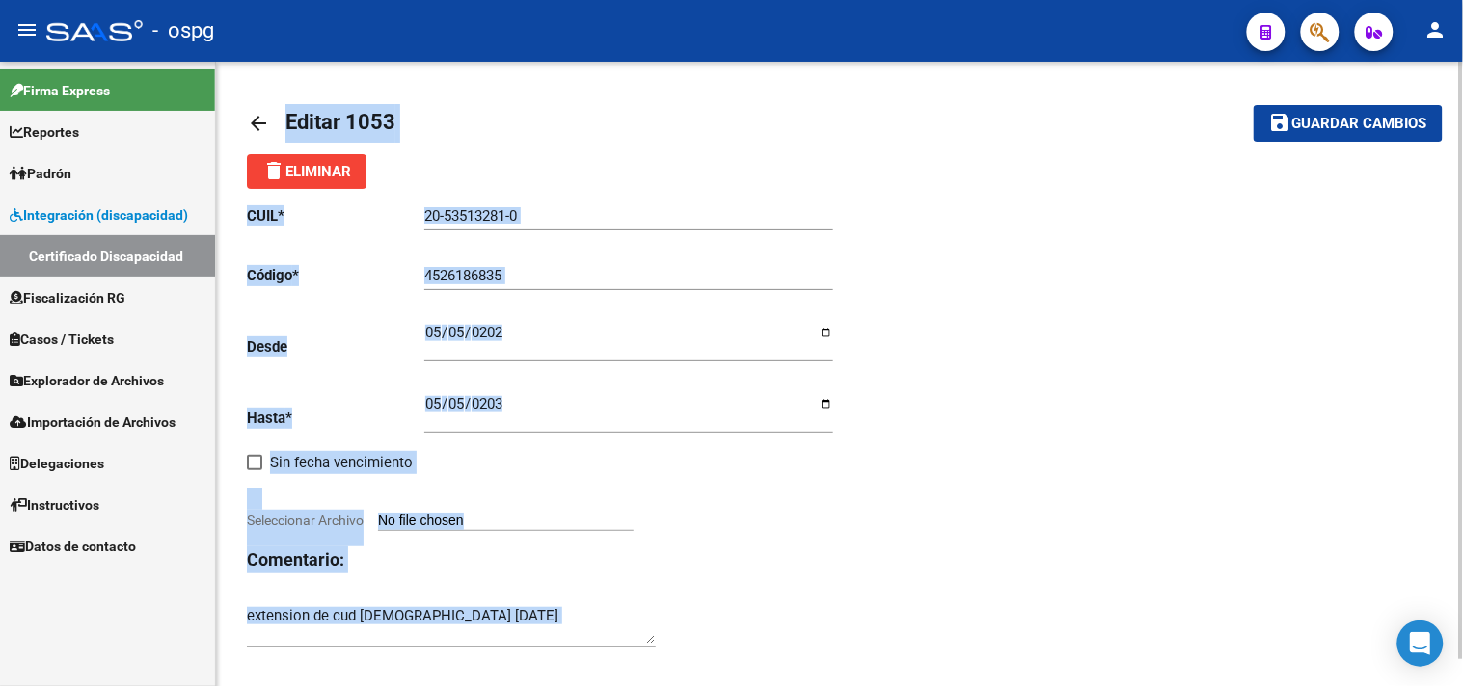
click at [450, 523] on input "Seleccionar Archivo" at bounding box center [505, 522] width 255 height 18
type input "C:\fakepath\20250814062411197.pdf"
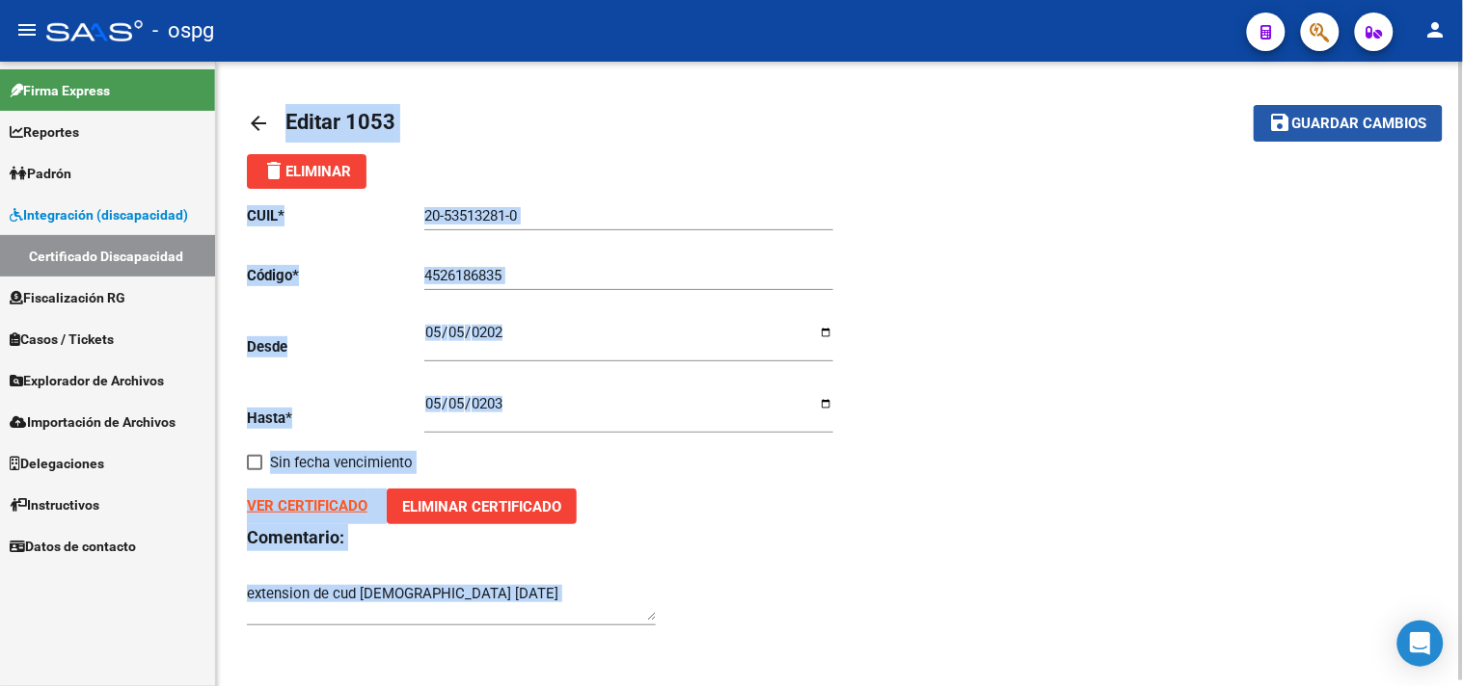
click at [1332, 125] on span "Guardar cambios" at bounding box center [1359, 124] width 135 height 17
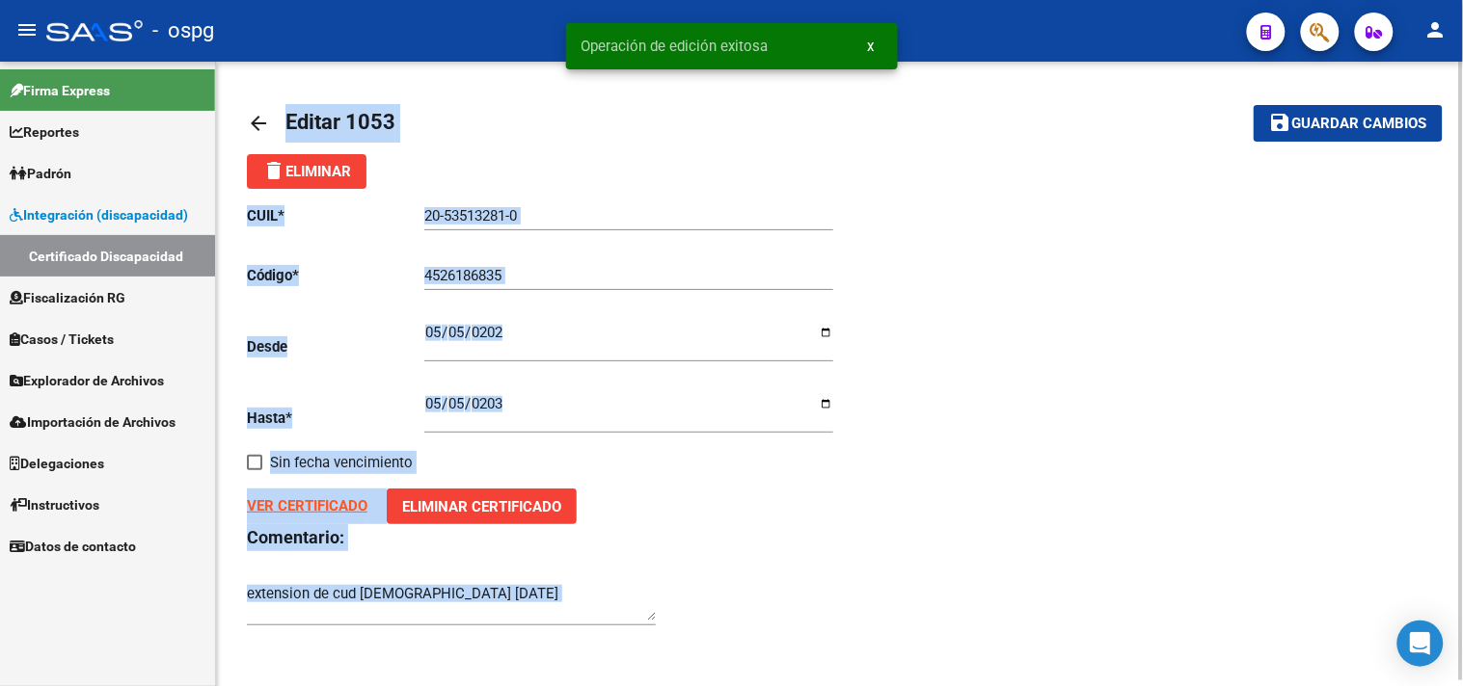
click at [249, 132] on mat-icon "arrow_back" at bounding box center [258, 123] width 23 height 23
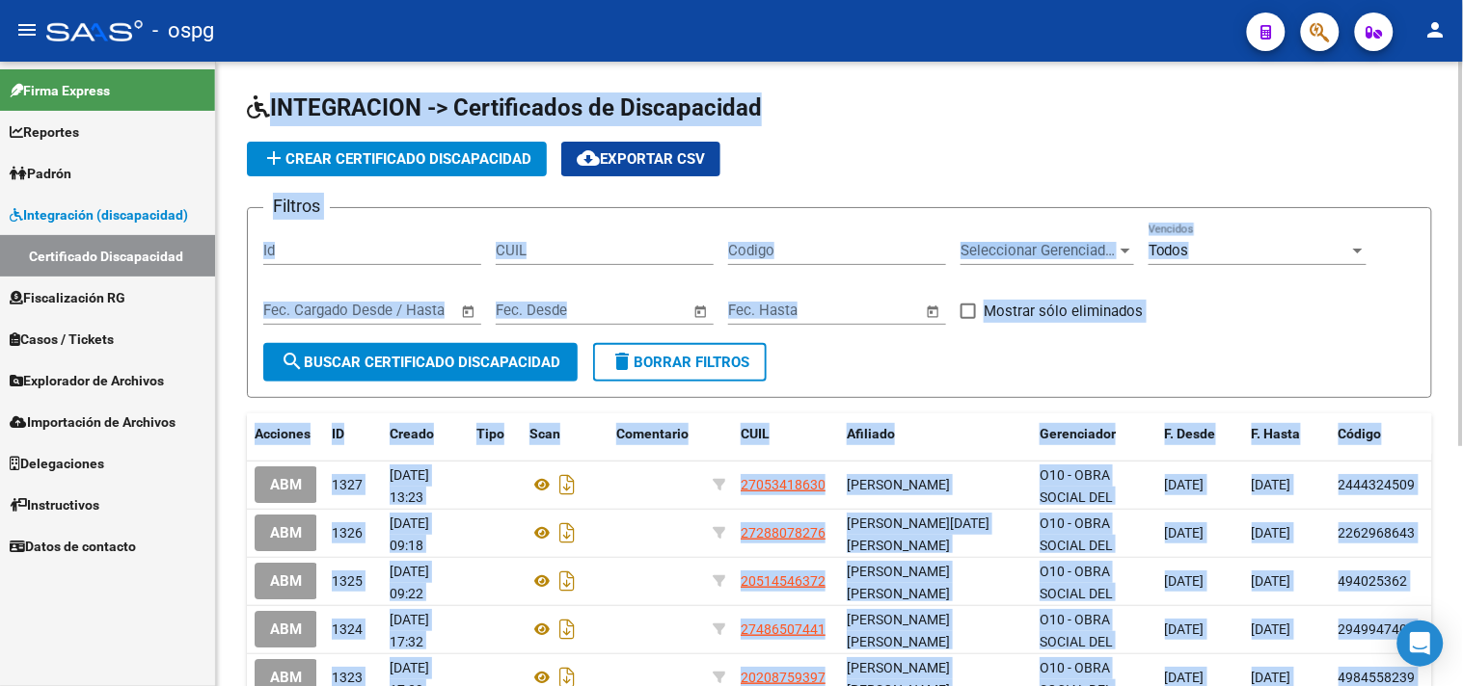
click at [58, 175] on span "Padrón" at bounding box center [41, 173] width 62 height 21
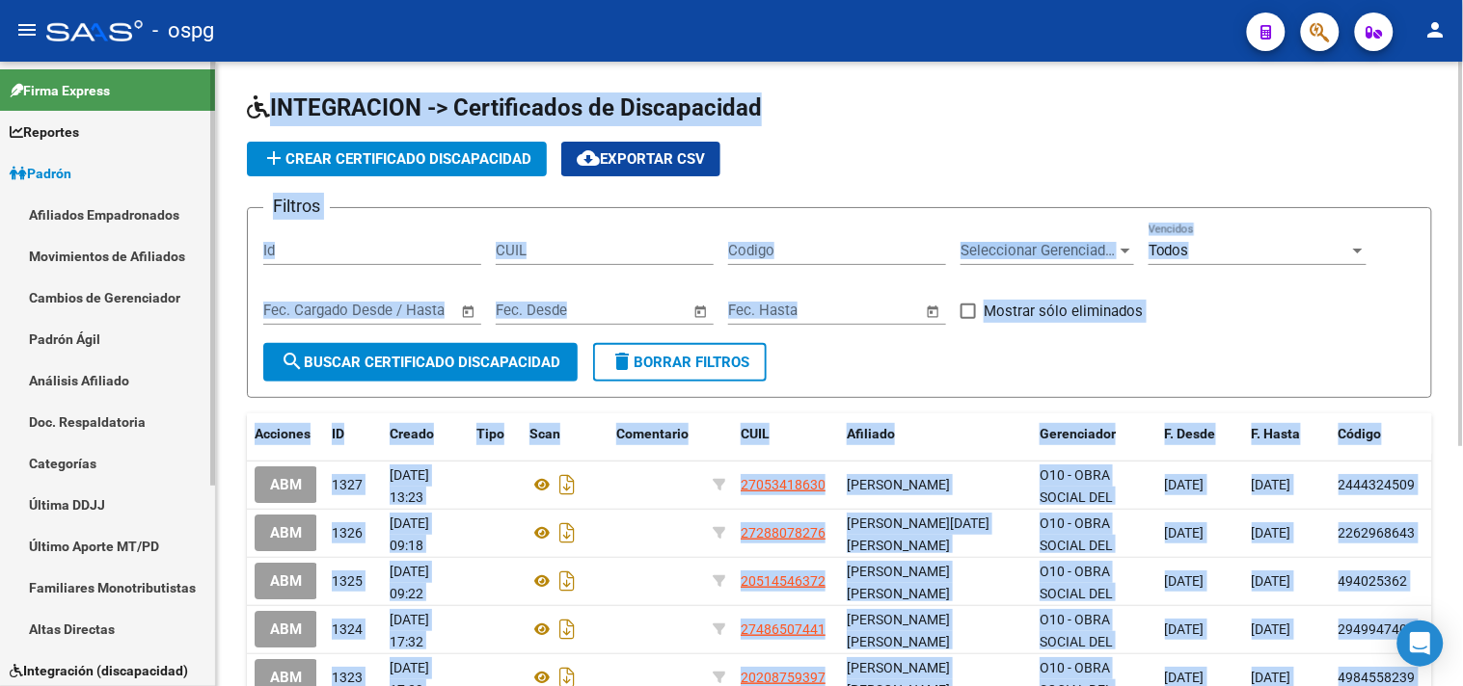
click at [53, 373] on link "Análisis Afiliado" at bounding box center [107, 380] width 215 height 41
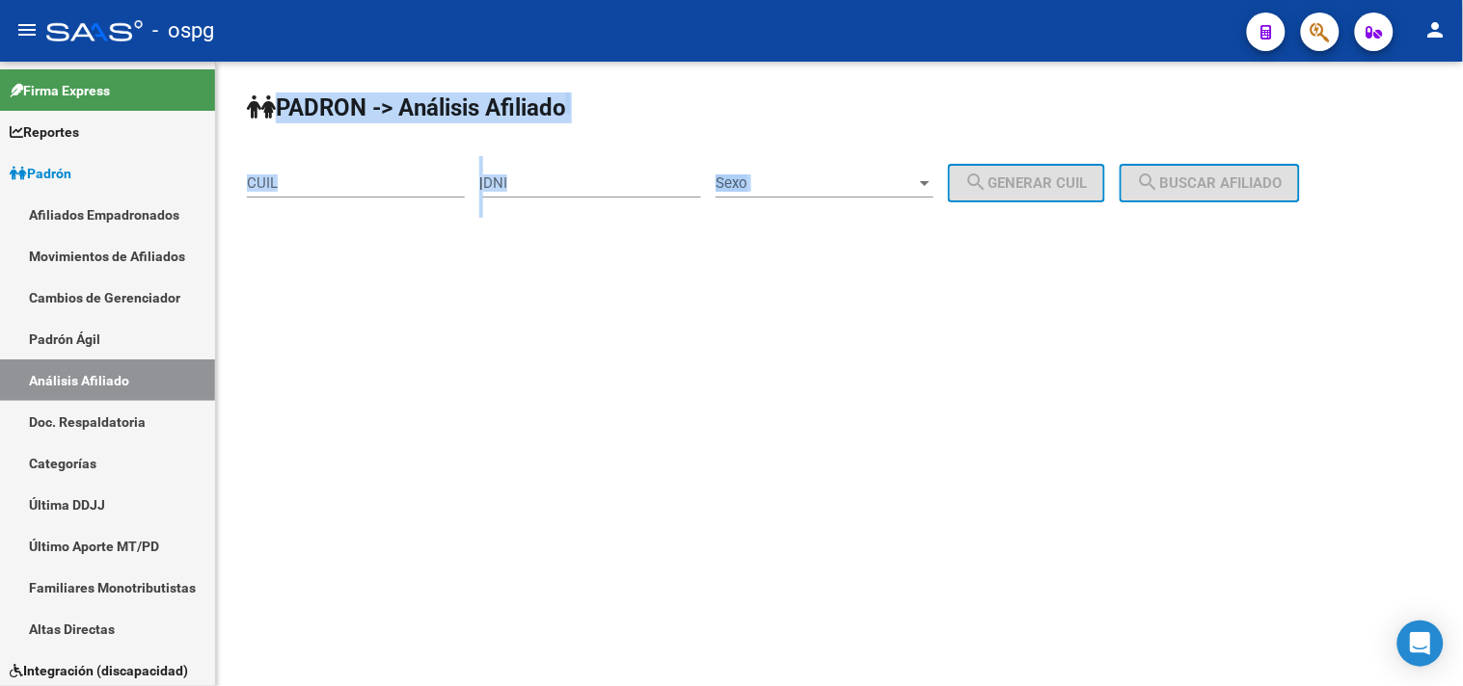
click at [328, 175] on input "CUIL" at bounding box center [356, 183] width 218 height 17
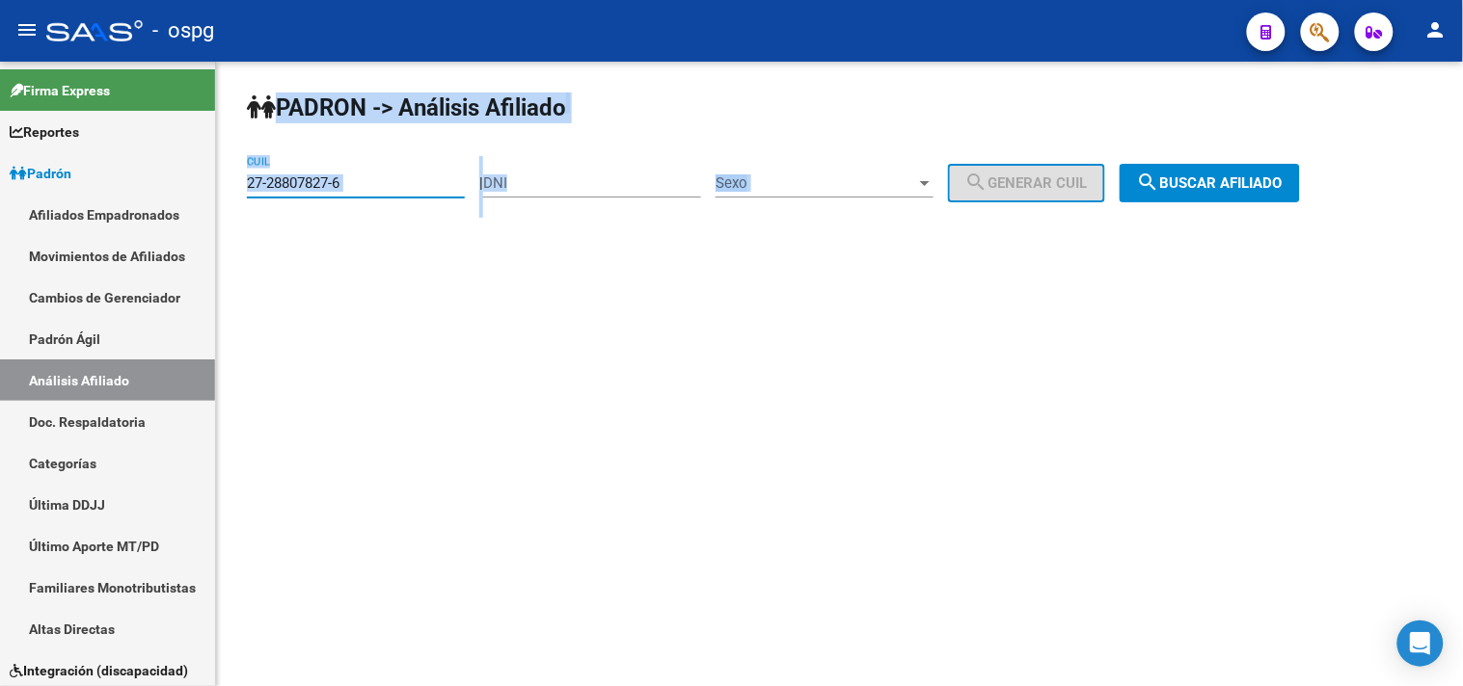
drag, startPoint x: 360, startPoint y: 183, endPoint x: 220, endPoint y: 177, distance: 139.9
click at [236, 178] on div "PADRON -> Análisis Afiliado 27-28807827-6 CUIL | DNI Sexo Sexo search Generar C…" at bounding box center [839, 163] width 1247 height 202
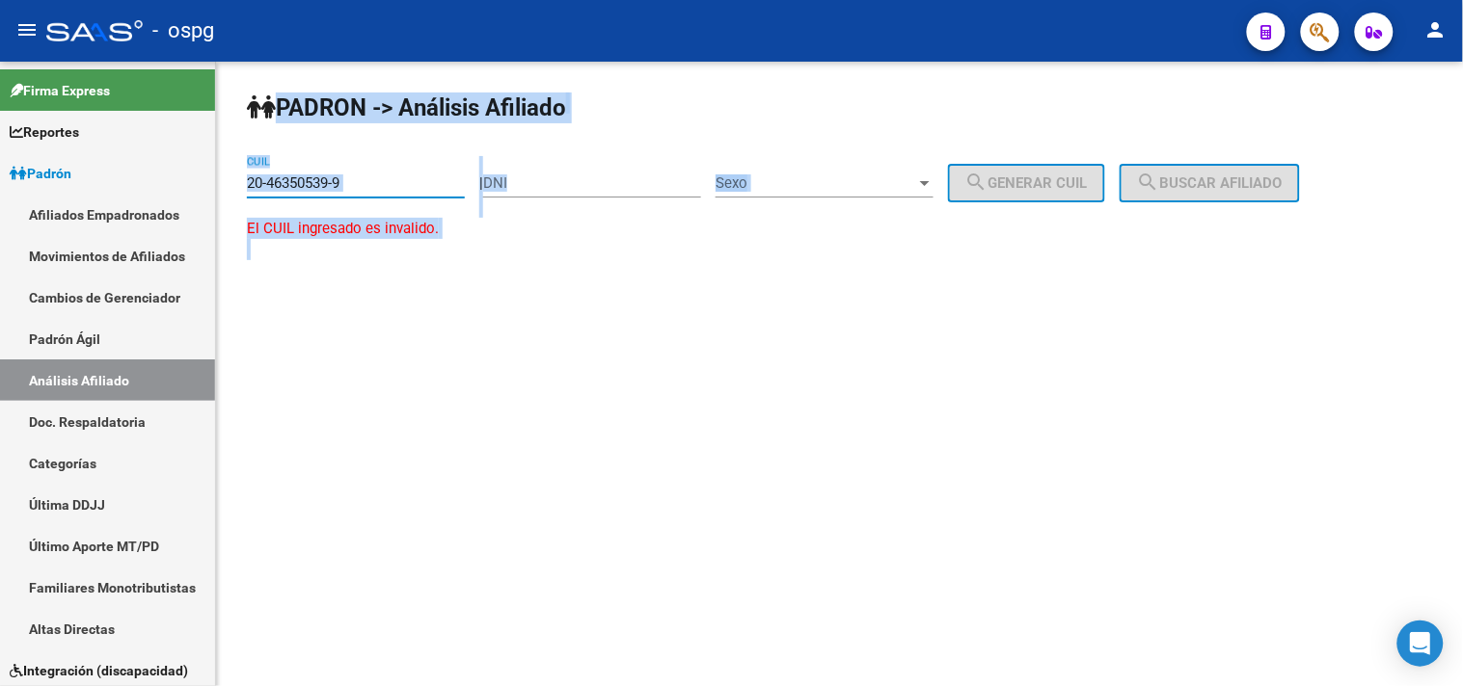
click at [324, 180] on input "20-46350539-9" at bounding box center [356, 183] width 218 height 17
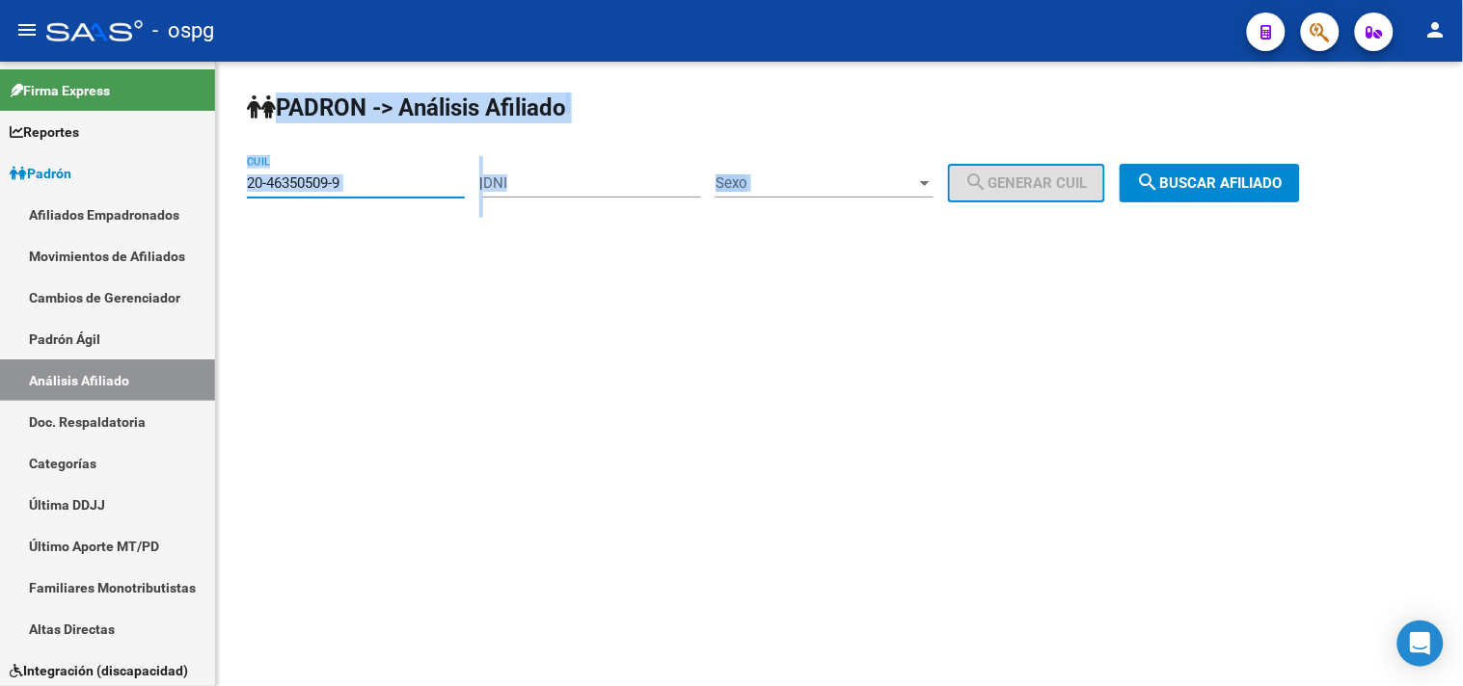
click at [1236, 191] on span "search Buscar afiliado" at bounding box center [1210, 183] width 146 height 17
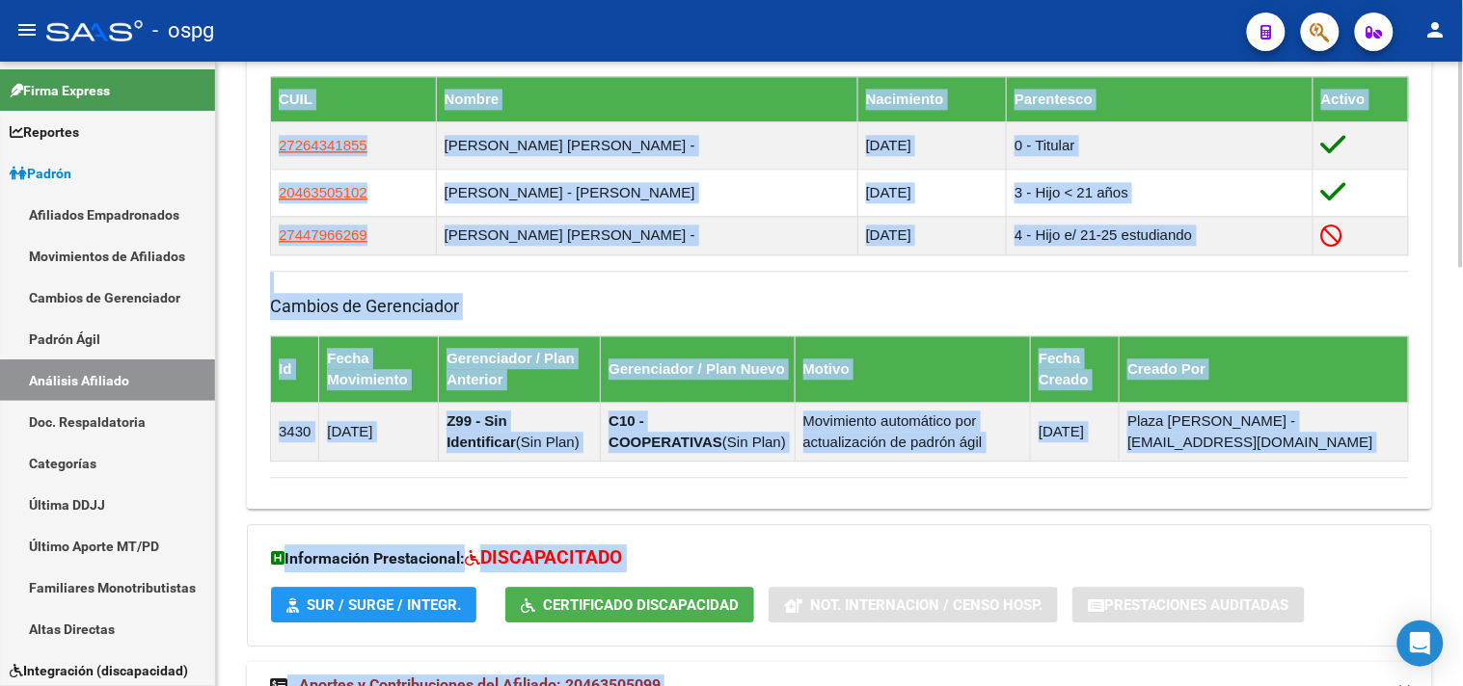
scroll to position [1178, 0]
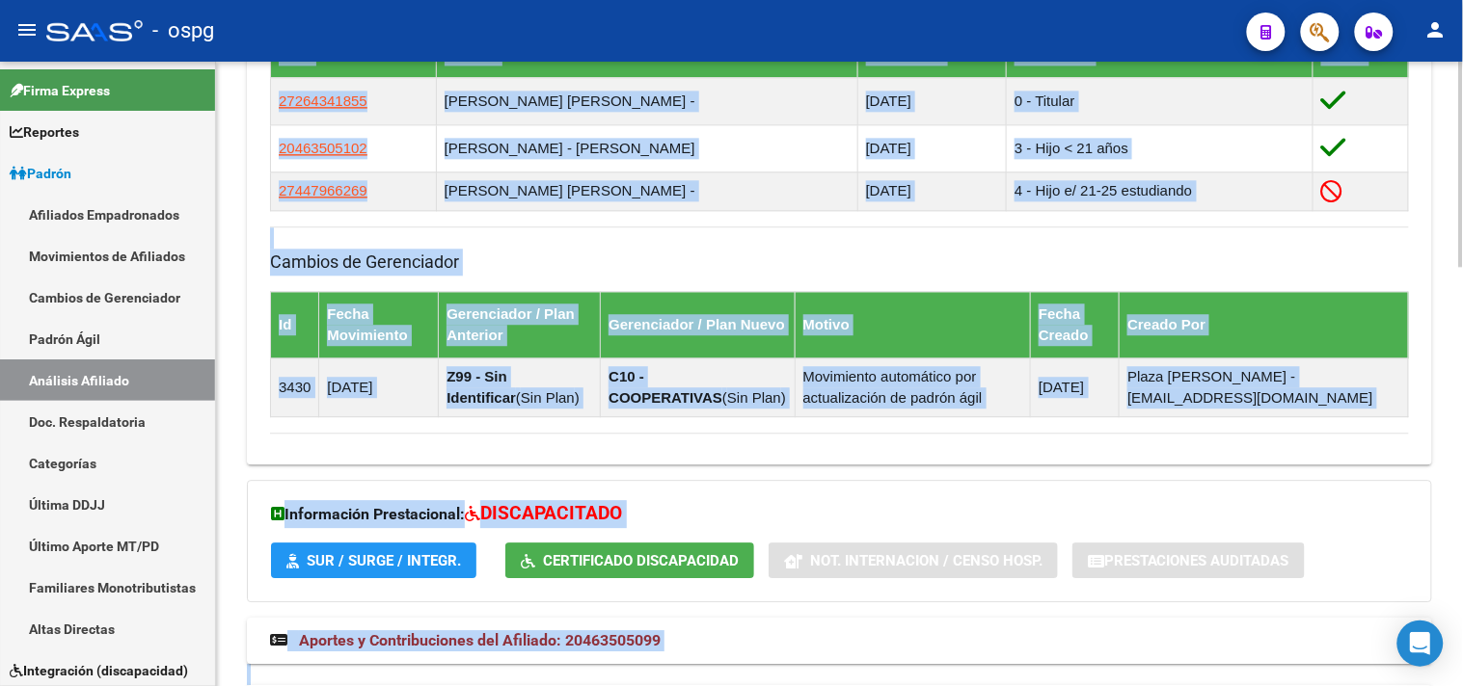
click at [592, 551] on button "Certificado Discapacidad" at bounding box center [629, 561] width 249 height 36
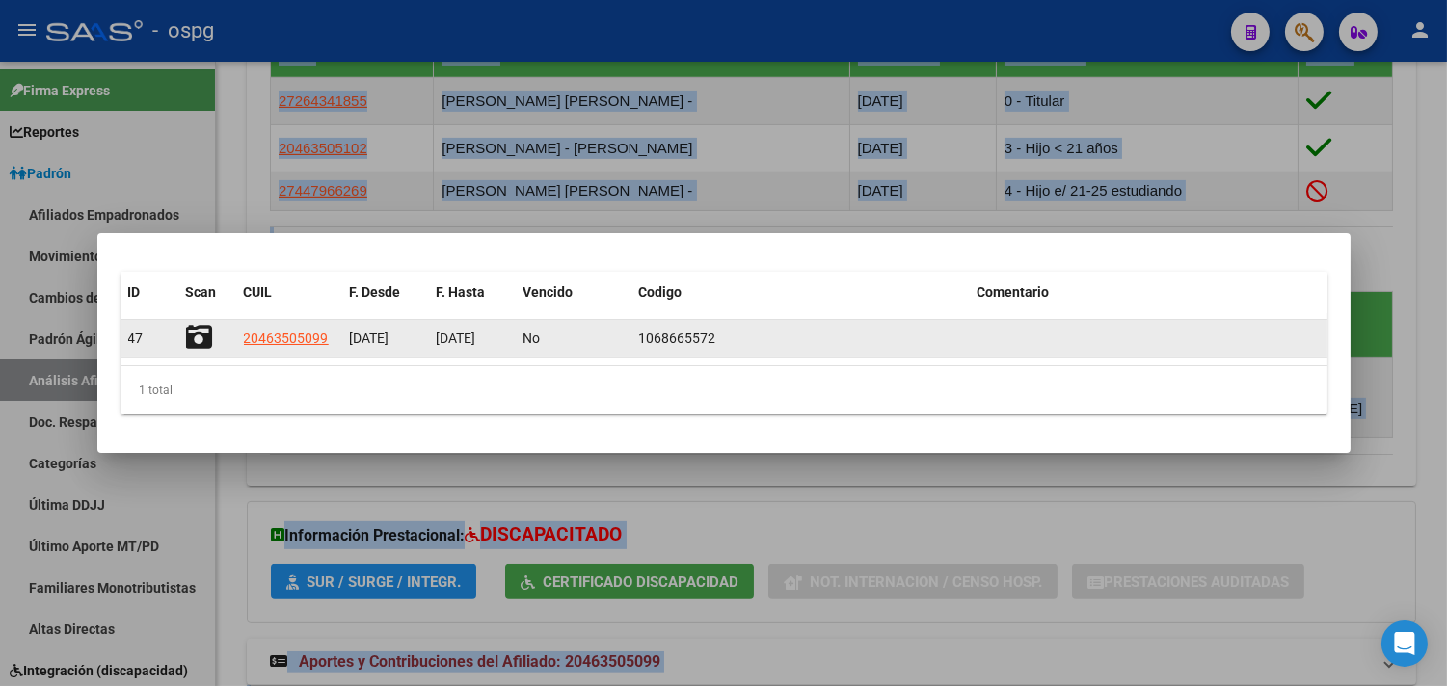
click at [201, 334] on icon at bounding box center [199, 337] width 27 height 27
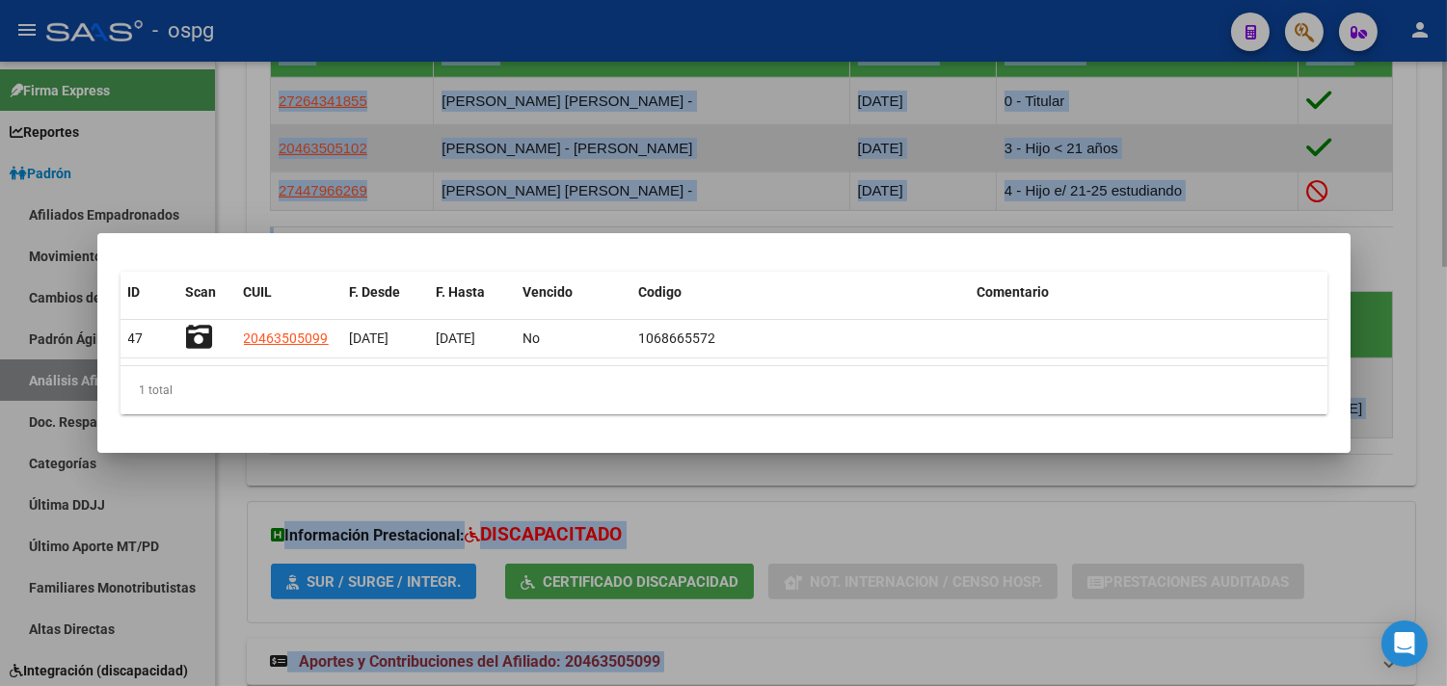
drag, startPoint x: 1022, startPoint y: 148, endPoint x: 976, endPoint y: 141, distance: 46.8
click at [1023, 147] on div at bounding box center [723, 343] width 1447 height 686
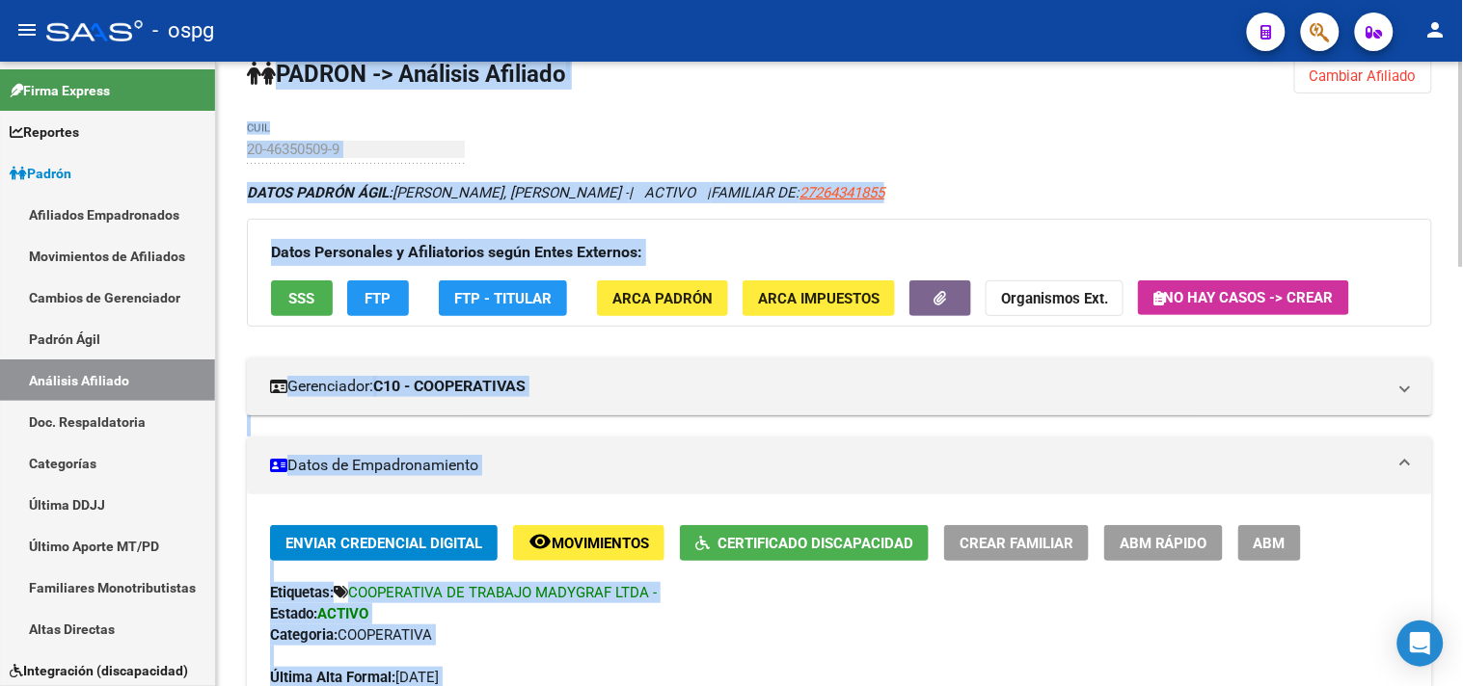
scroll to position [0, 0]
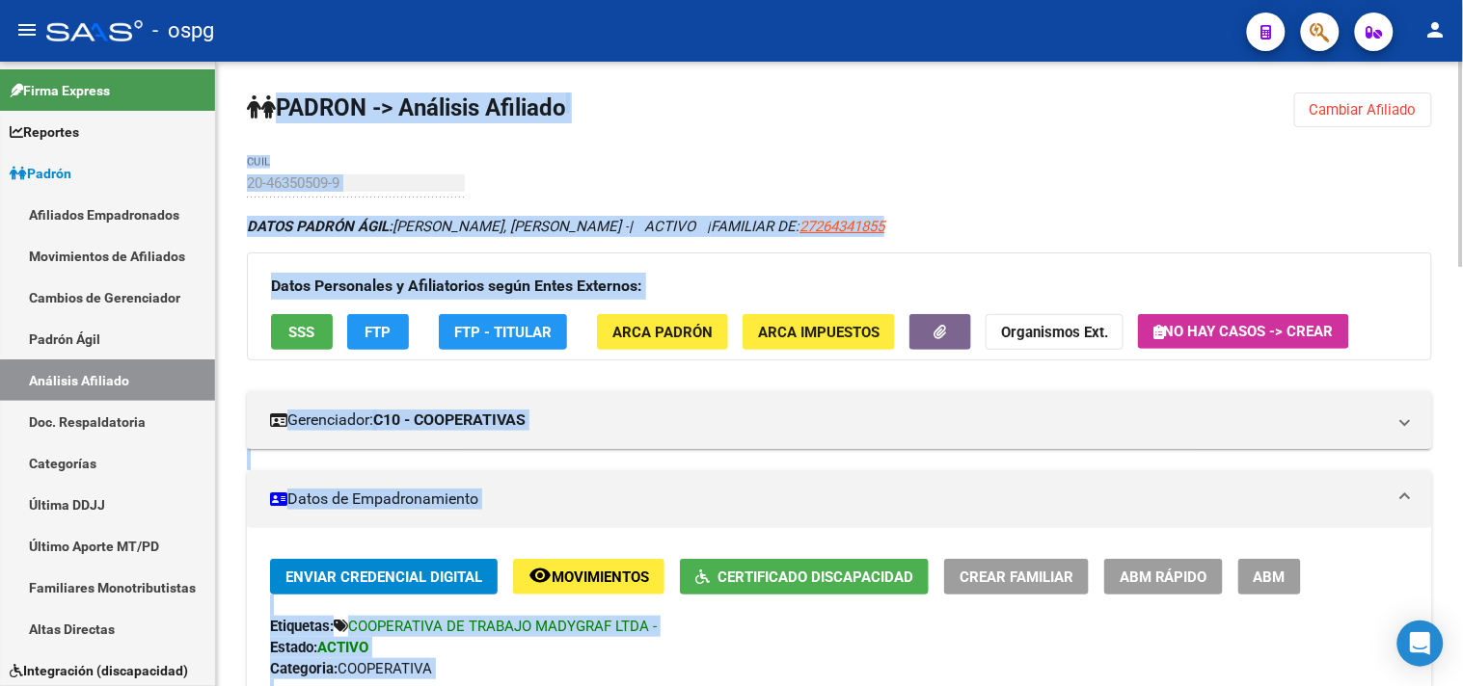
click at [1313, 113] on span "Cambiar Afiliado" at bounding box center [1362, 109] width 107 height 17
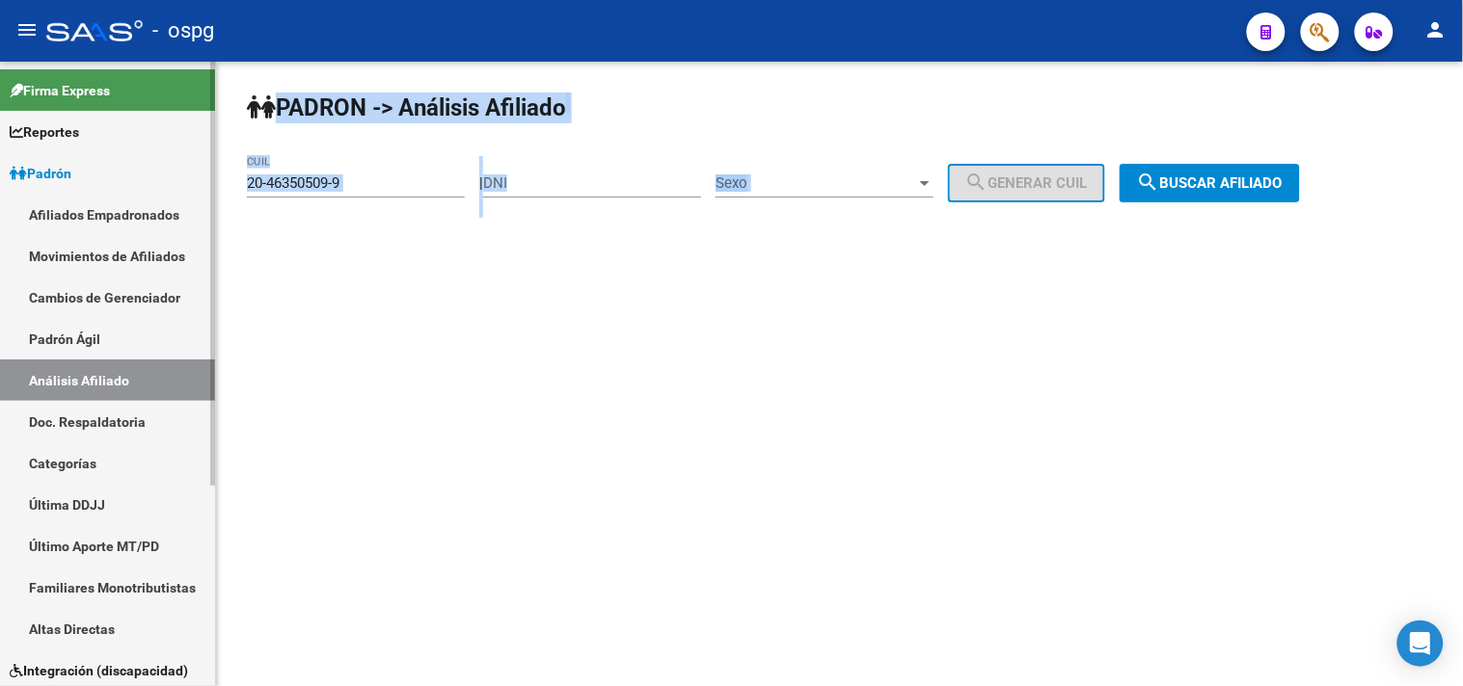
drag, startPoint x: 393, startPoint y: 190, endPoint x: 193, endPoint y: 187, distance: 200.6
click at [193, 187] on mat-sidenav-container "Firma Express Reportes Ingresos Devengados Análisis Histórico Detalles Transfer…" at bounding box center [731, 374] width 1463 height 625
type input "20-46350510-2"
click at [1235, 180] on span "search Buscar afiliado" at bounding box center [1210, 183] width 146 height 17
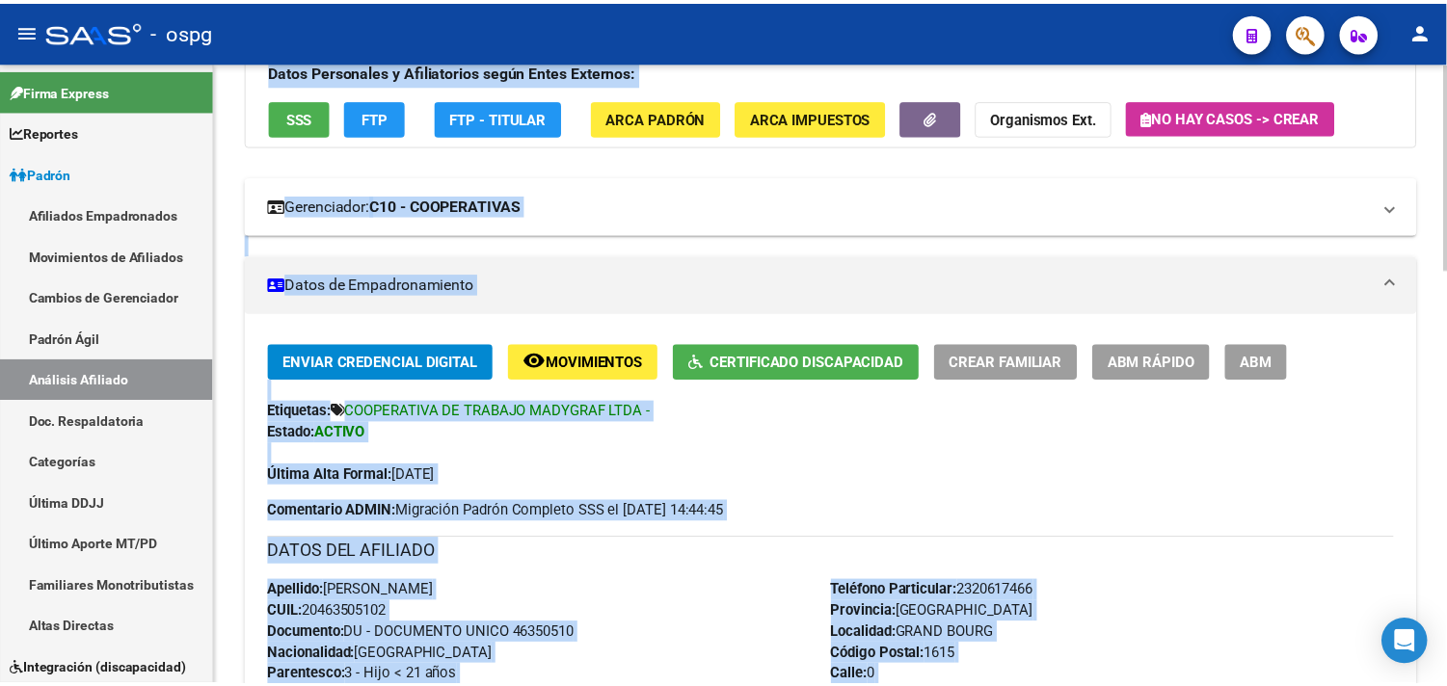
scroll to position [214, 0]
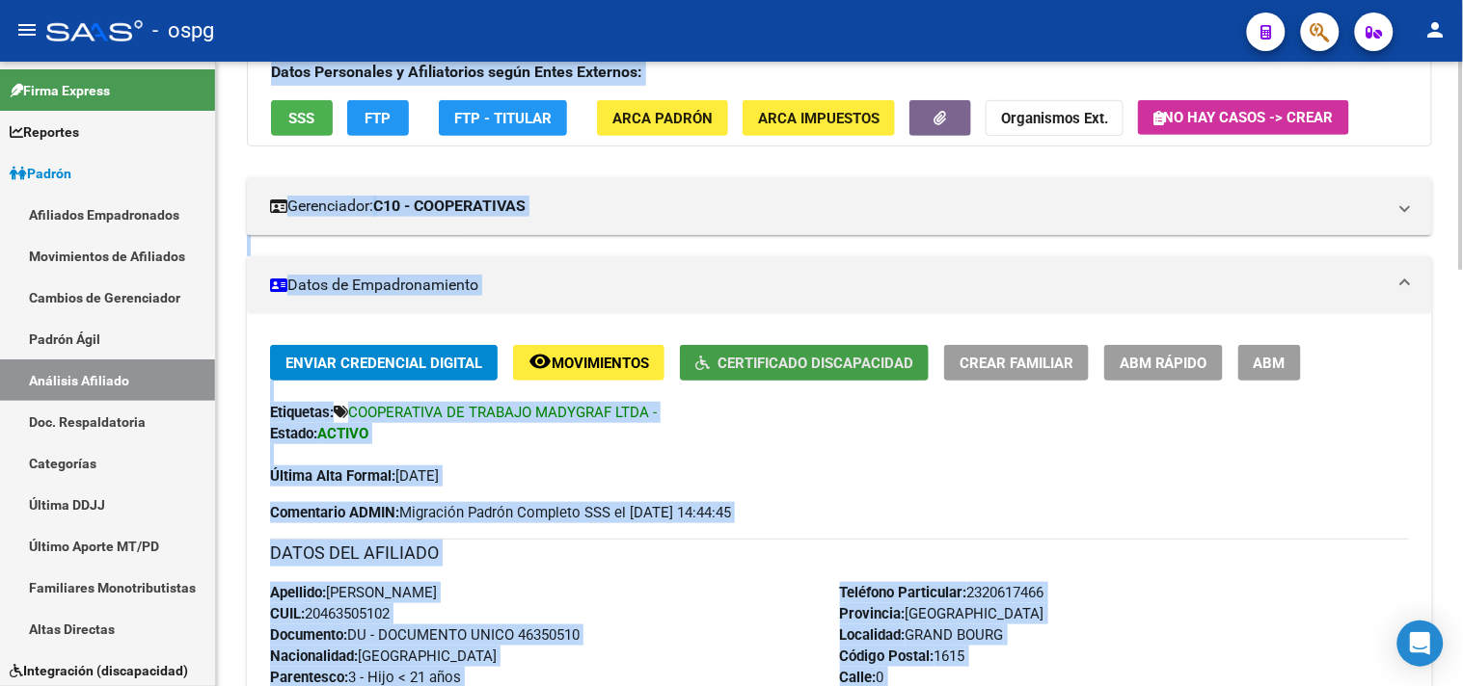
click at [774, 364] on span "Certificado Discapacidad" at bounding box center [815, 363] width 196 height 17
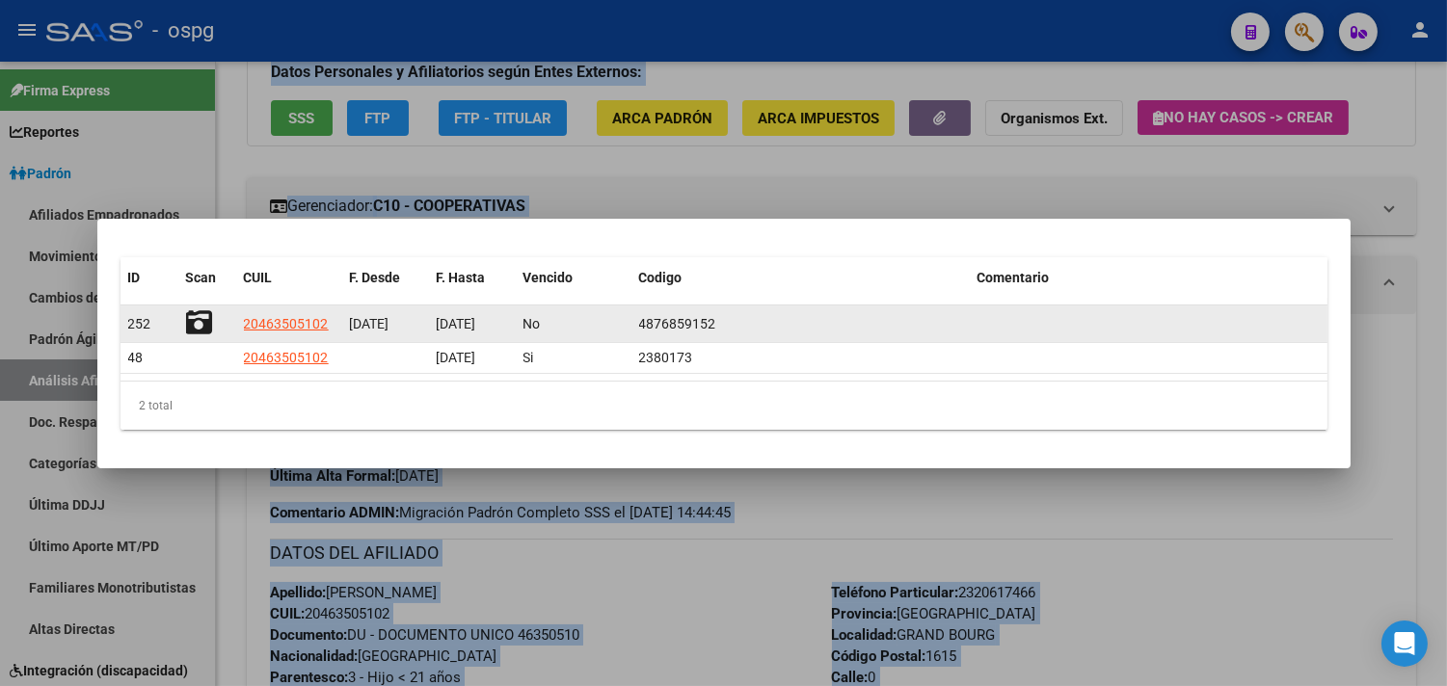
click at [207, 324] on icon at bounding box center [199, 322] width 27 height 27
